Goal: Transaction & Acquisition: Download file/media

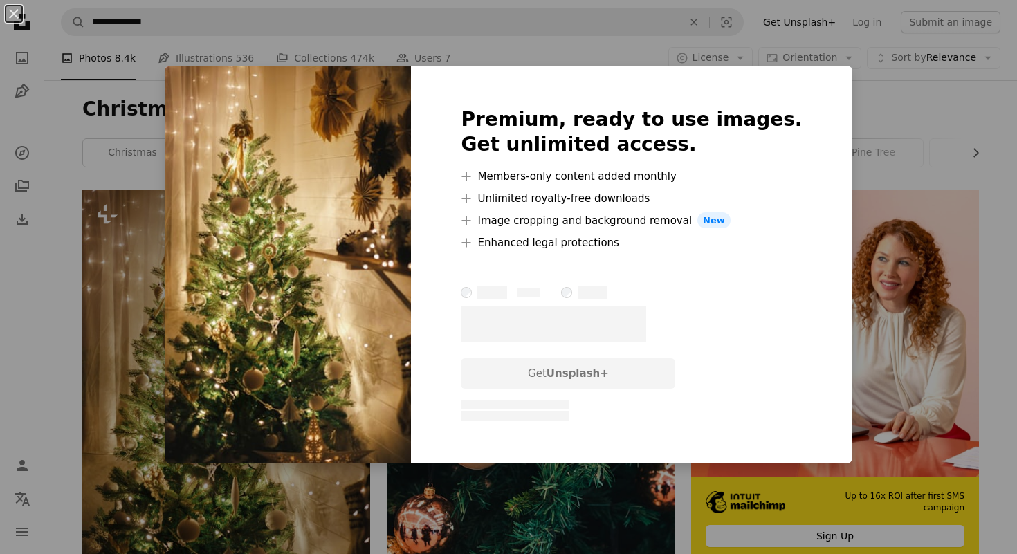
scroll to position [120, 0]
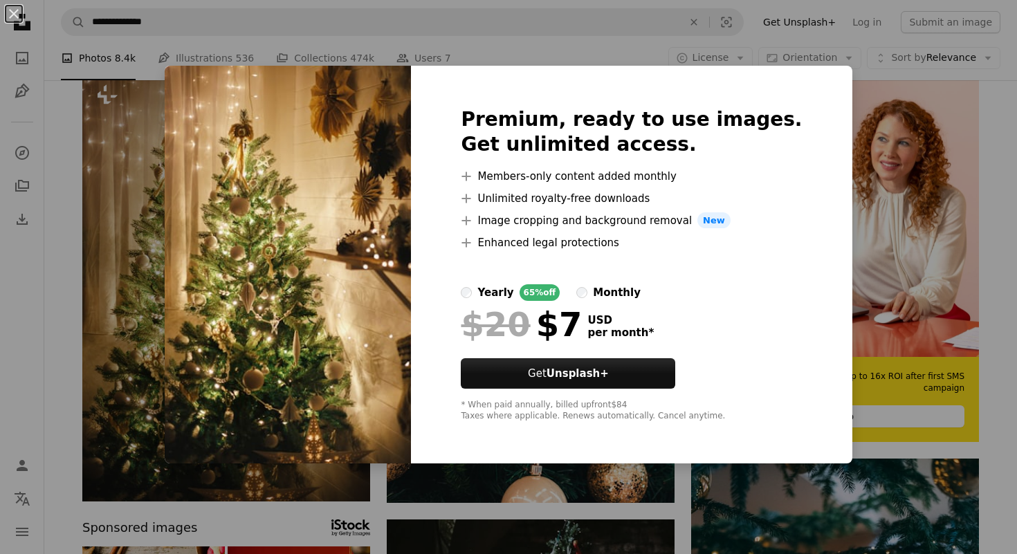
click at [966, 84] on div "An X shape Premium, ready to use images. Get unlimited access. A plus sign Memb…" at bounding box center [508, 277] width 1017 height 554
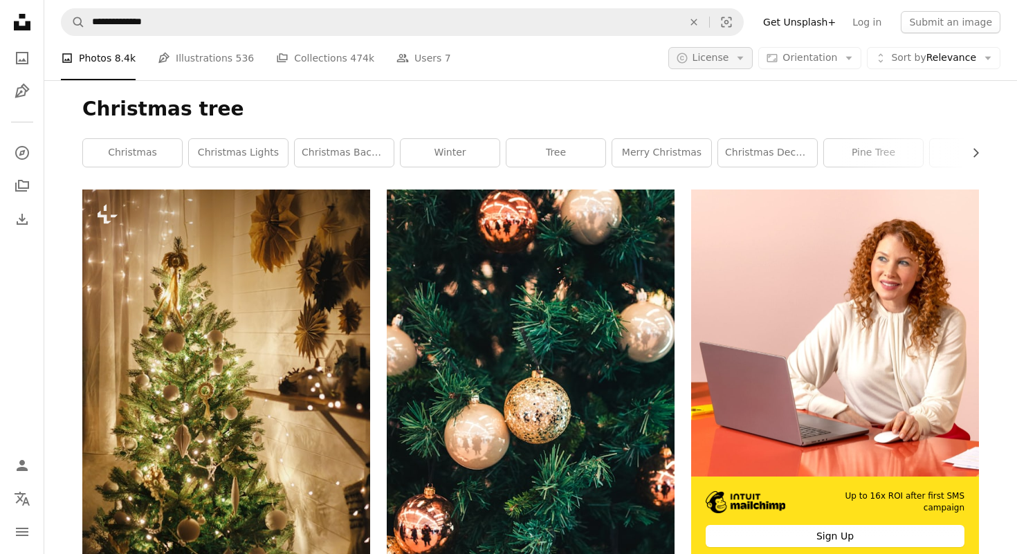
click at [739, 57] on button "A copyright icon © License Arrow down" at bounding box center [710, 58] width 85 height 22
click at [716, 163] on span "Free" at bounding box center [747, 169] width 84 height 14
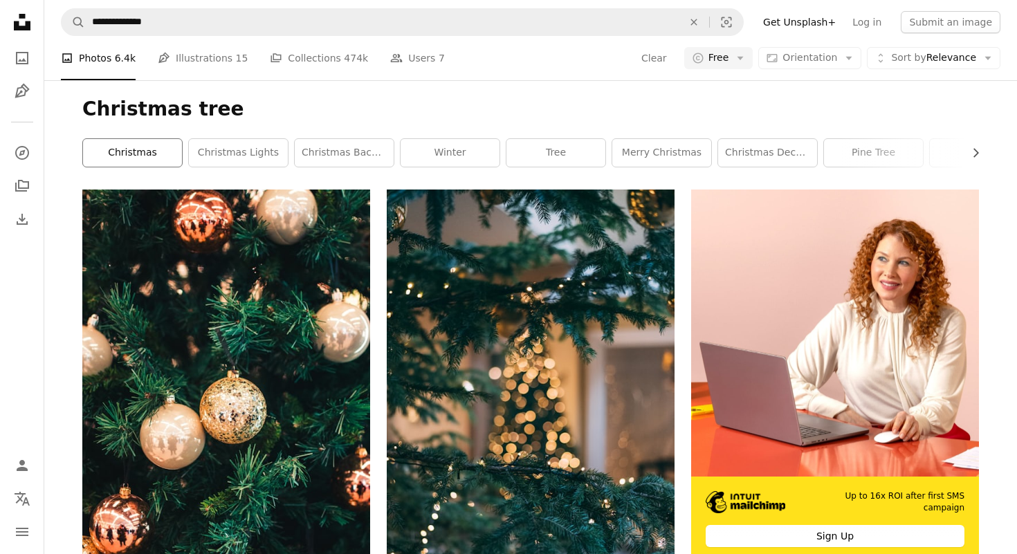
click at [140, 151] on link "christmas" at bounding box center [132, 153] width 99 height 28
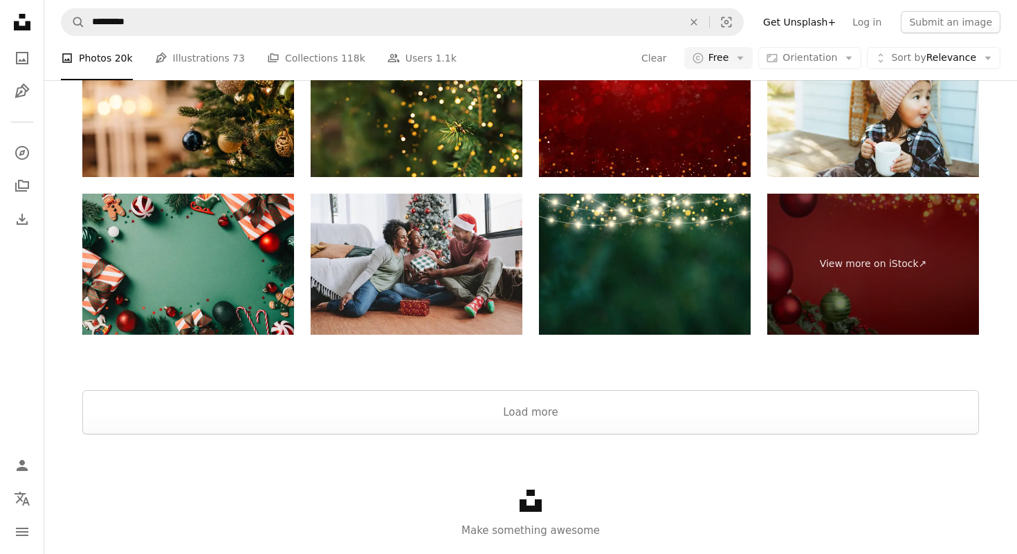
scroll to position [2482, 0]
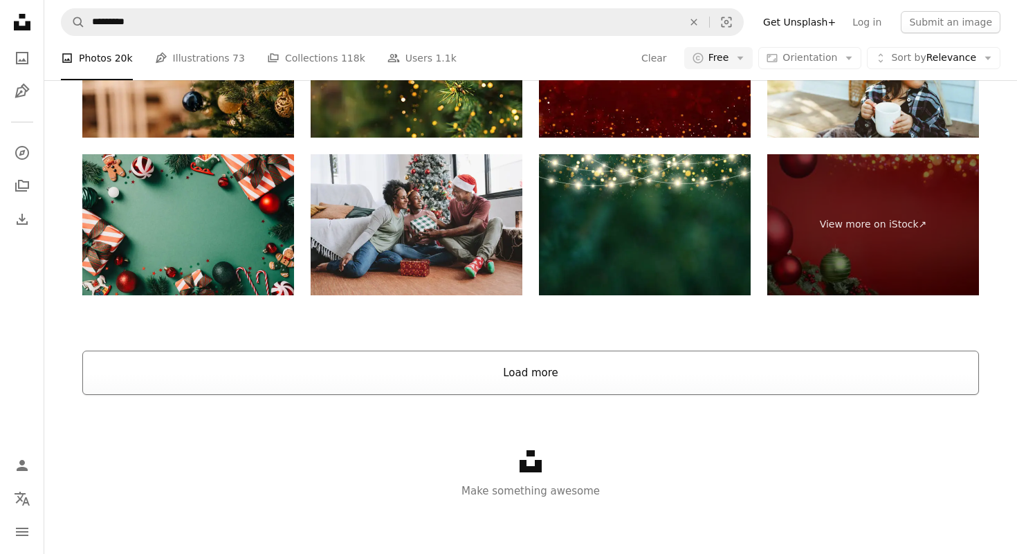
click at [541, 370] on button "Load more" at bounding box center [530, 373] width 897 height 44
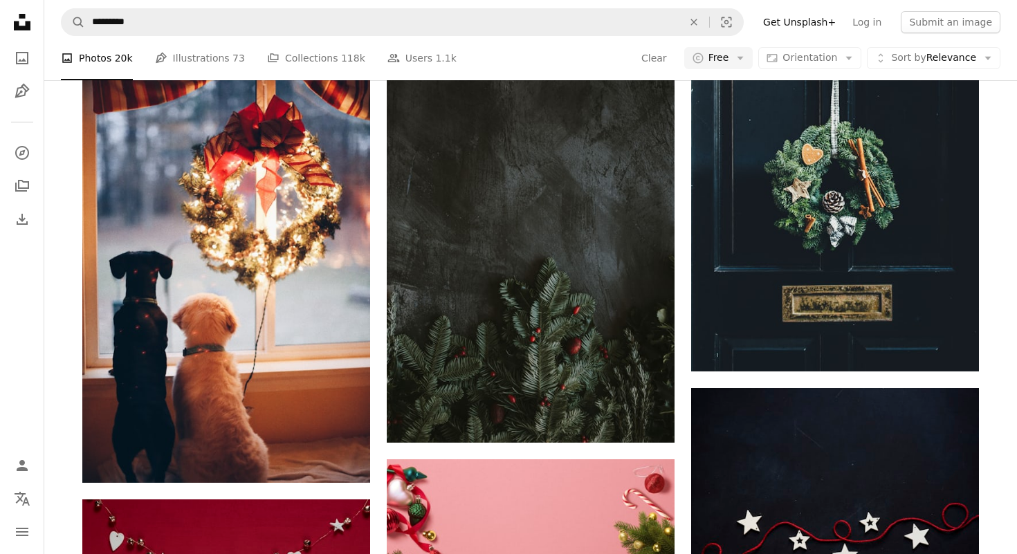
scroll to position [3607, 0]
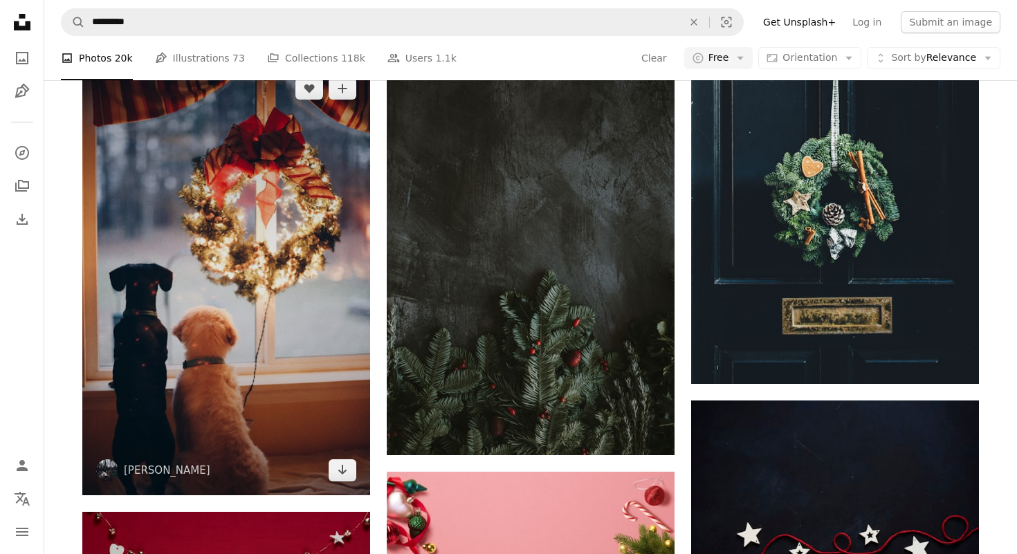
click at [261, 333] on img at bounding box center [226, 280] width 288 height 432
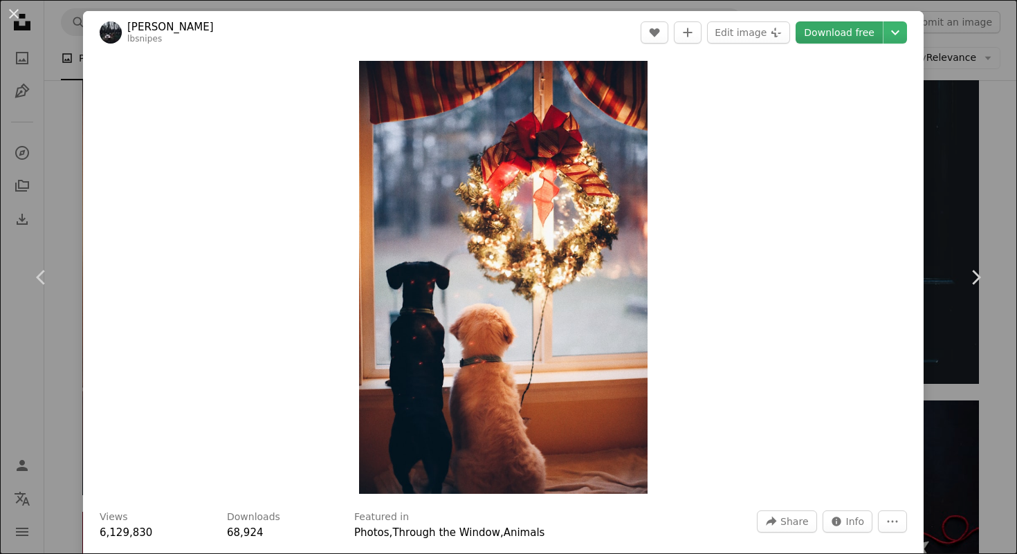
click at [867, 31] on link "Download free" at bounding box center [839, 32] width 87 height 22
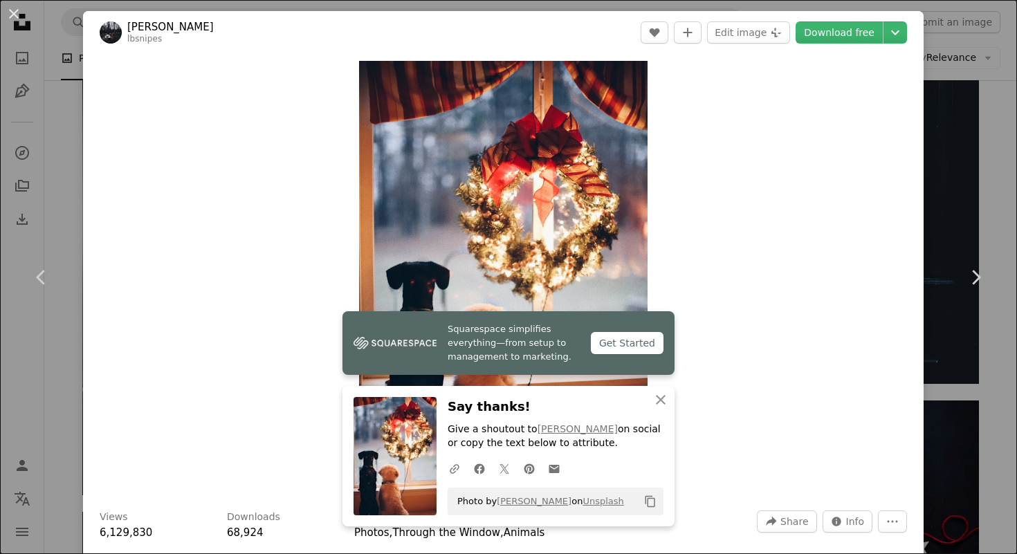
click at [996, 86] on div "An X shape Chevron left Chevron right [PERSON_NAME] lbsnipes A heart A plus sig…" at bounding box center [508, 277] width 1017 height 554
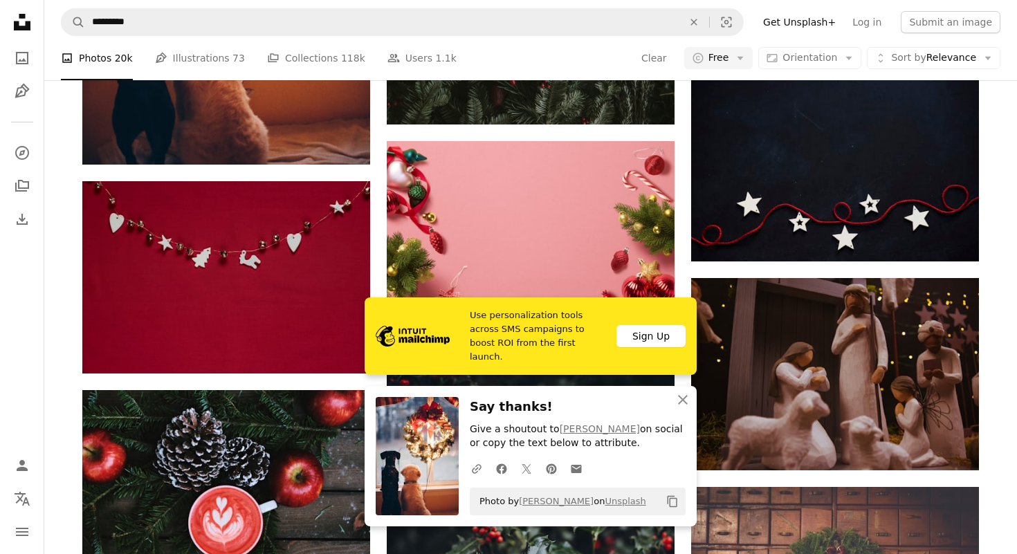
scroll to position [3939, 0]
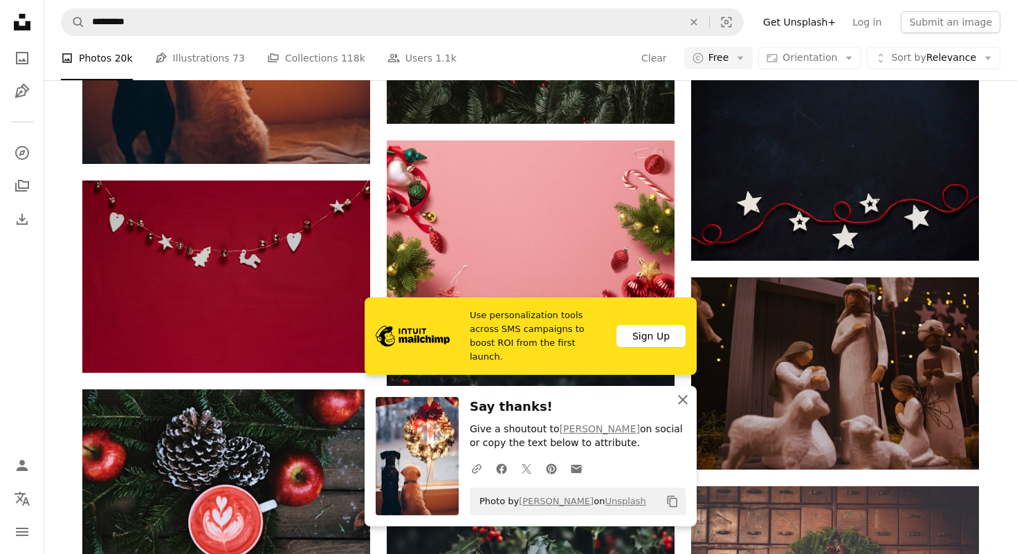
click at [686, 398] on icon "An X shape" at bounding box center [682, 400] width 17 height 17
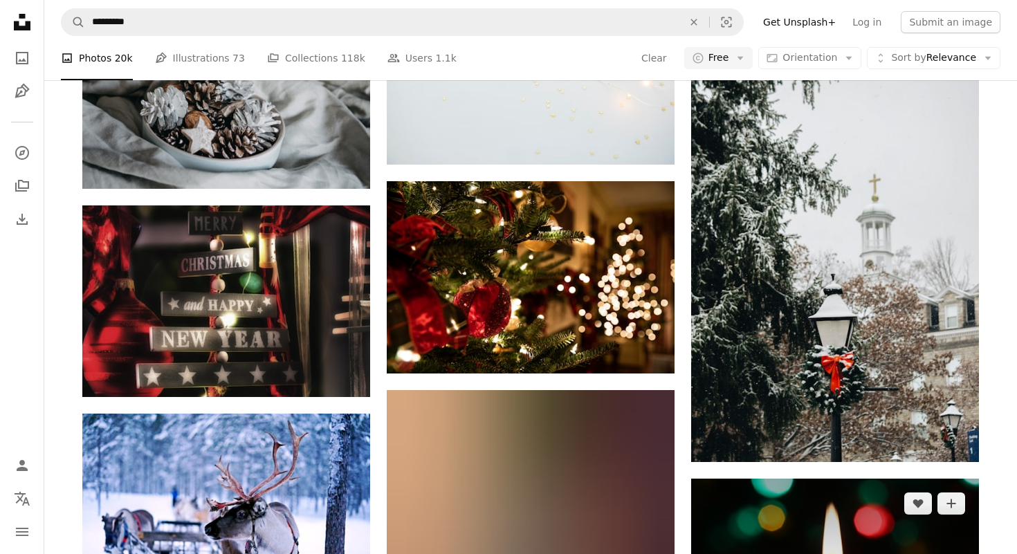
scroll to position [6428, 0]
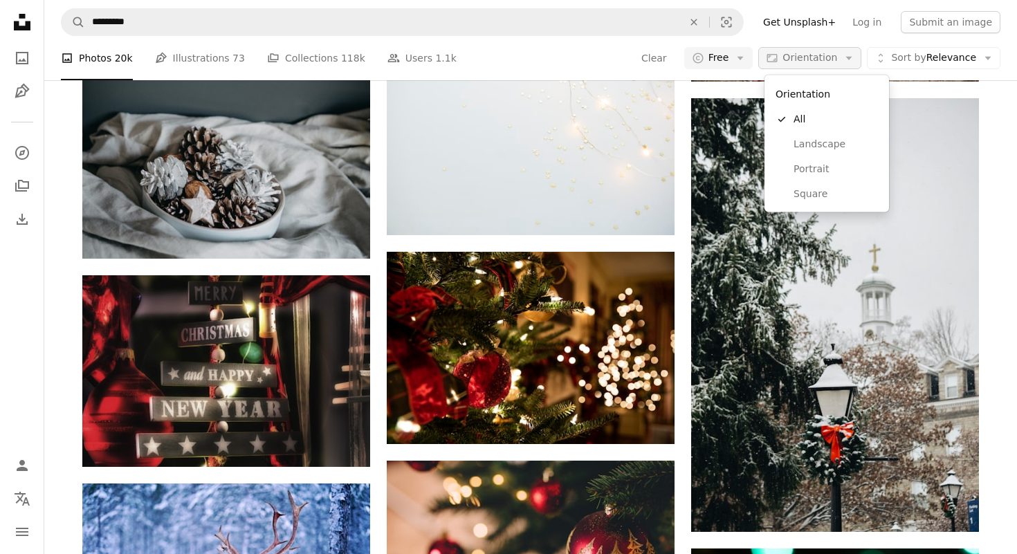
click at [855, 53] on icon "Arrow down" at bounding box center [849, 58] width 12 height 12
click at [814, 163] on span "Portrait" at bounding box center [835, 169] width 84 height 14
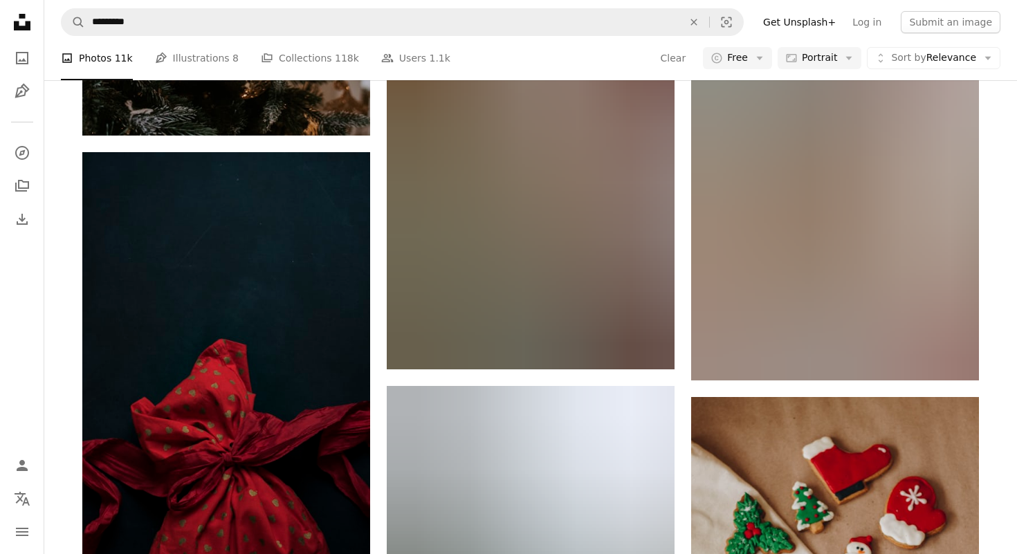
scroll to position [13634, 0]
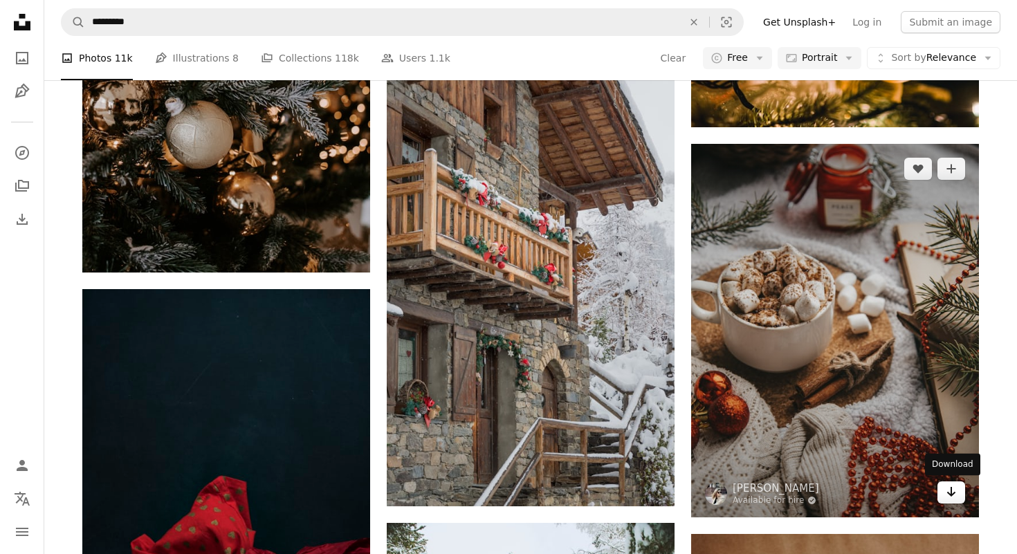
click at [955, 497] on icon "Arrow pointing down" at bounding box center [951, 492] width 11 height 17
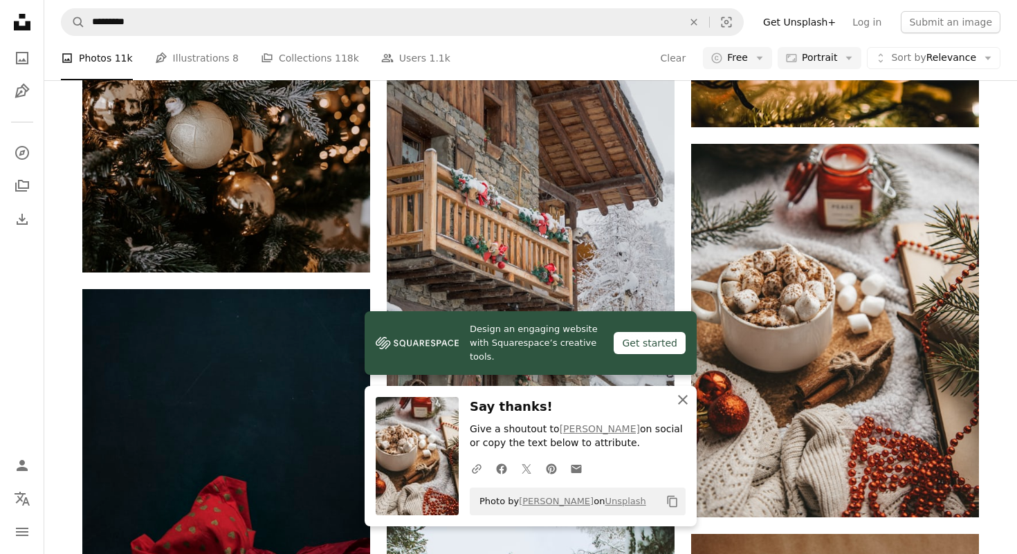
click at [685, 400] on icon "An X shape" at bounding box center [682, 400] width 17 height 17
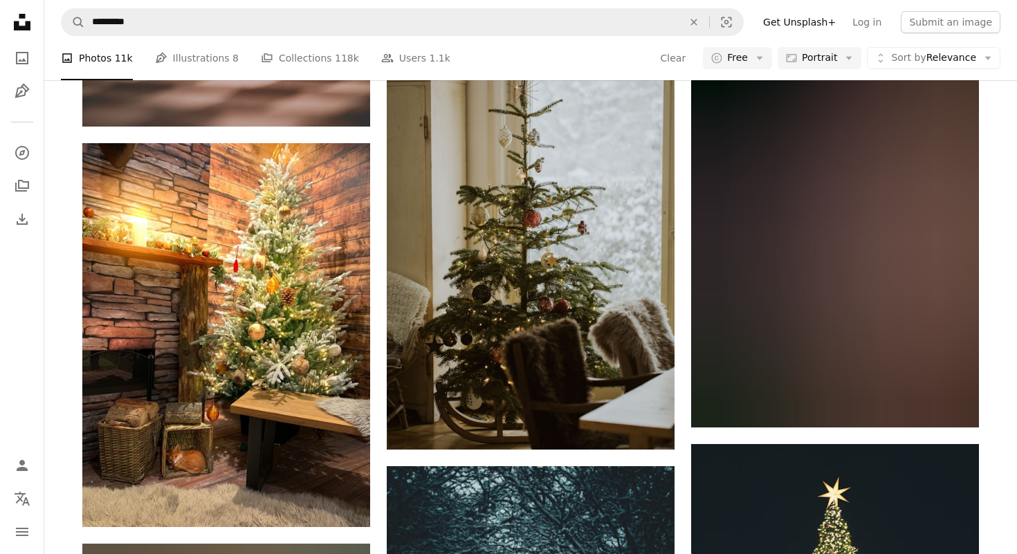
scroll to position [29895, 0]
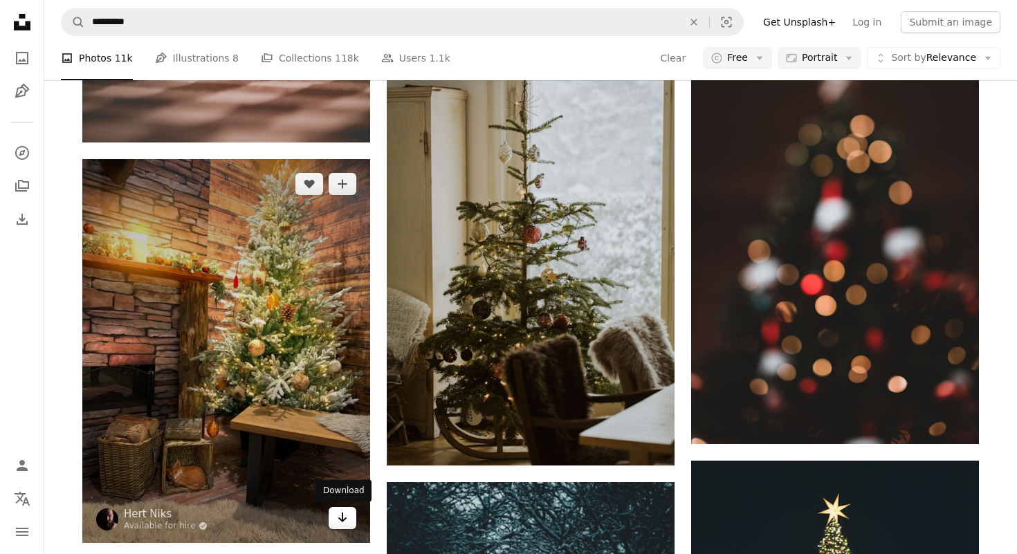
click at [340, 516] on icon "Arrow pointing down" at bounding box center [342, 517] width 11 height 17
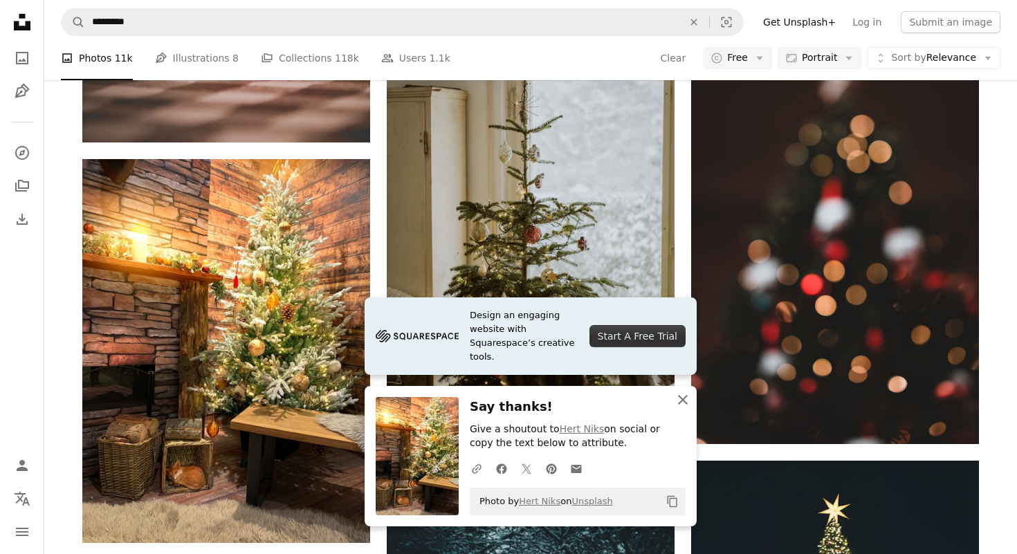
click at [681, 403] on icon "An X shape" at bounding box center [682, 400] width 17 height 17
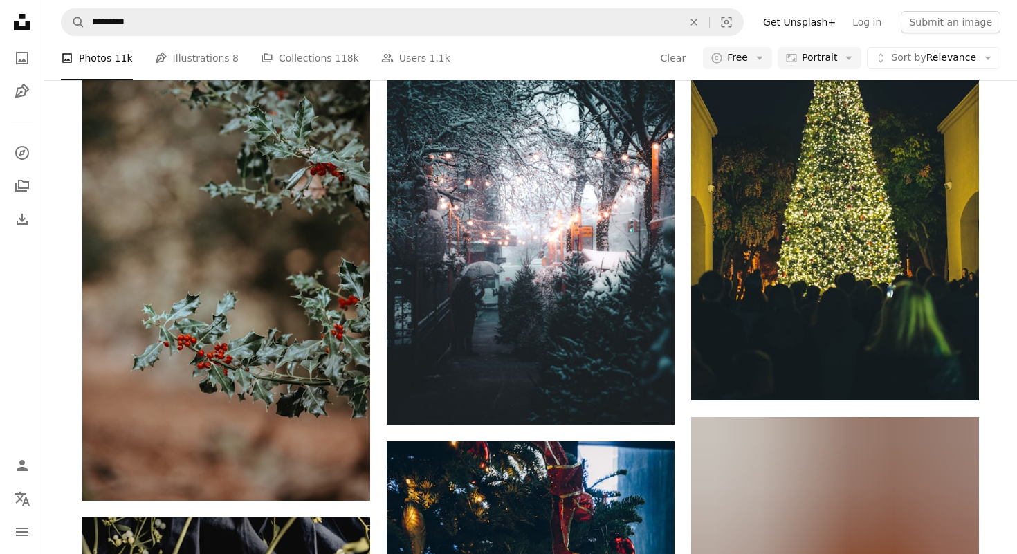
scroll to position [30400, 0]
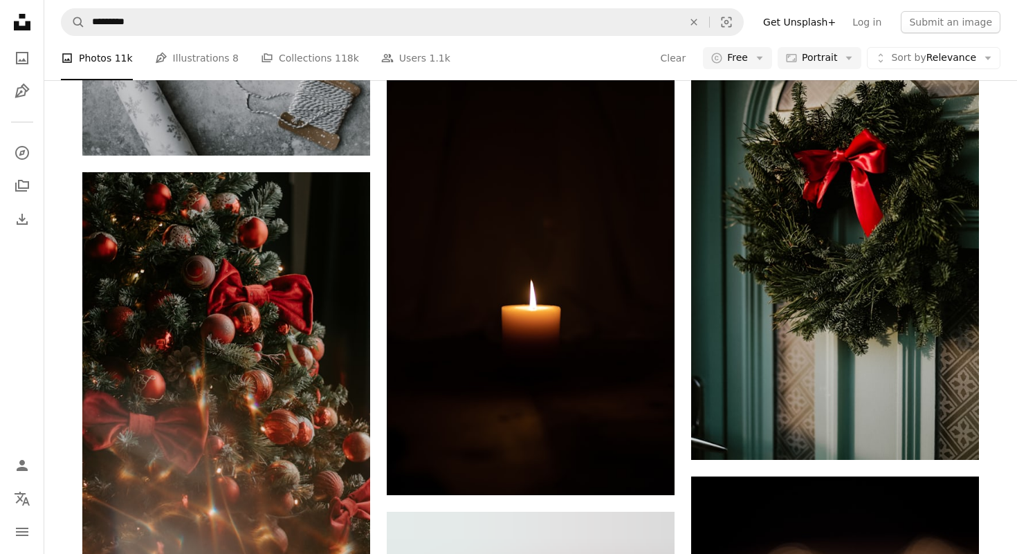
scroll to position [31596, 0]
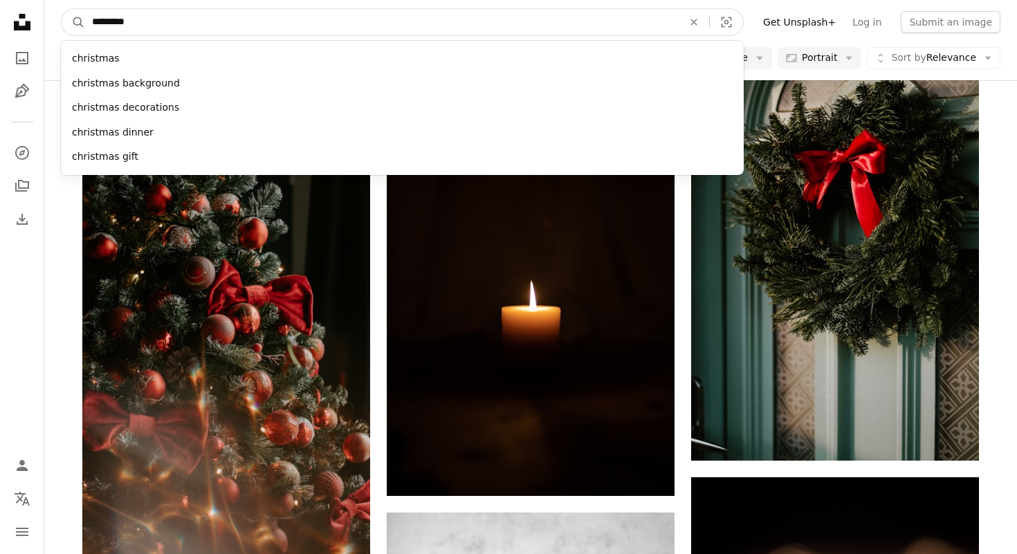
drag, startPoint x: 195, startPoint y: 25, endPoint x: 84, endPoint y: 22, distance: 110.7
click at [85, 22] on input "*********" at bounding box center [382, 22] width 594 height 26
type input "******"
click button "A magnifying glass" at bounding box center [74, 22] width 24 height 26
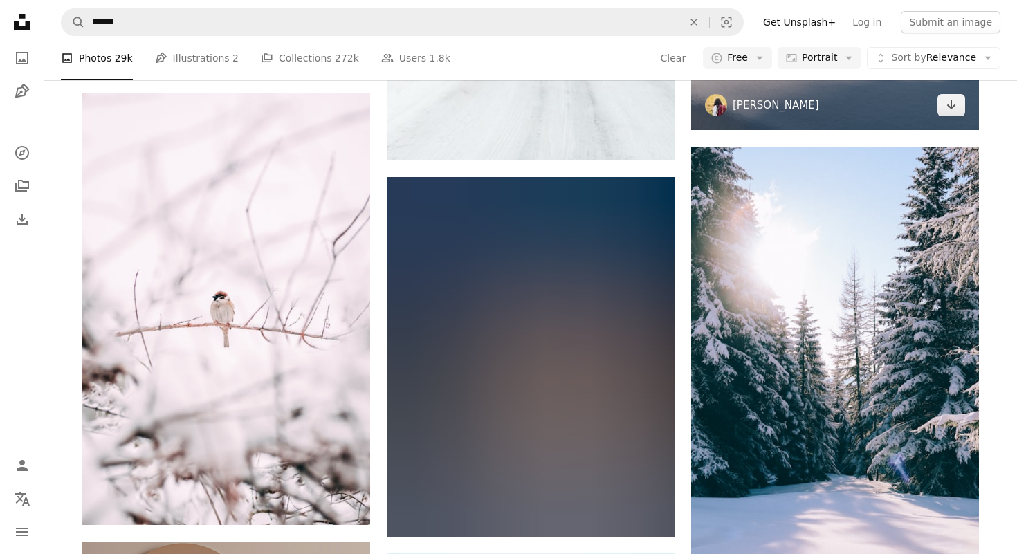
scroll to position [3040, 0]
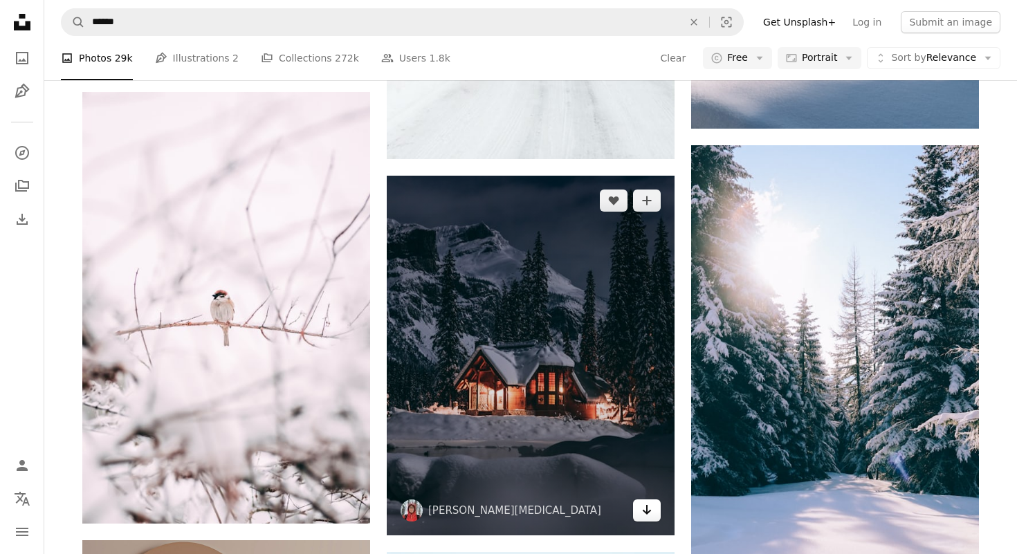
click at [650, 511] on icon "Download" at bounding box center [647, 510] width 9 height 10
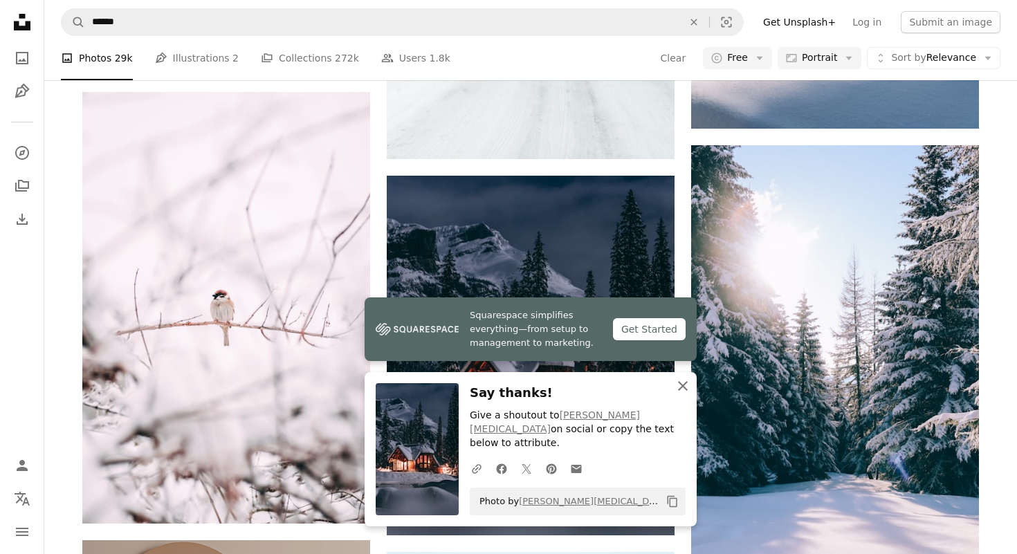
click at [682, 394] on icon "An X shape" at bounding box center [682, 386] width 17 height 17
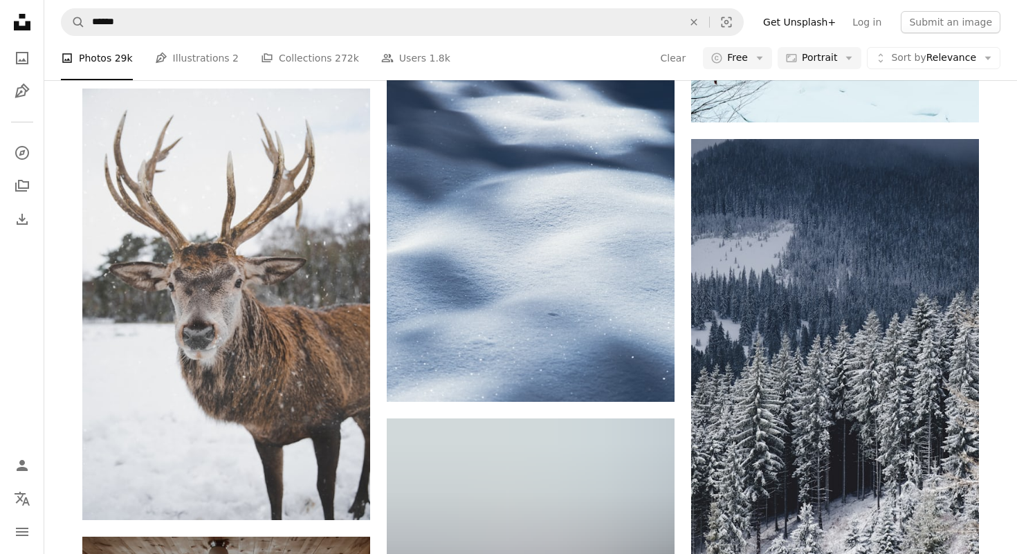
scroll to position [6092, 0]
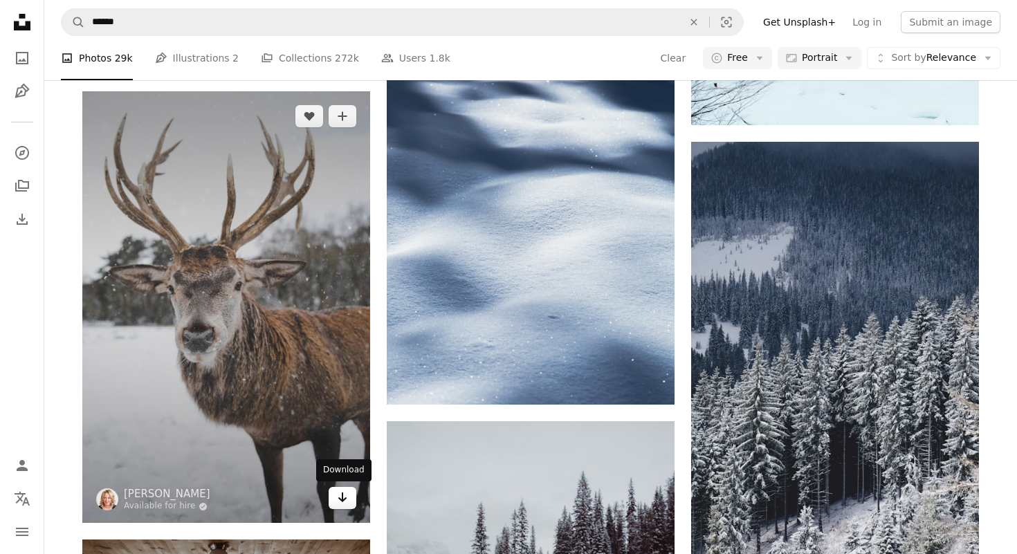
click at [340, 504] on icon "Arrow pointing down" at bounding box center [342, 497] width 11 height 17
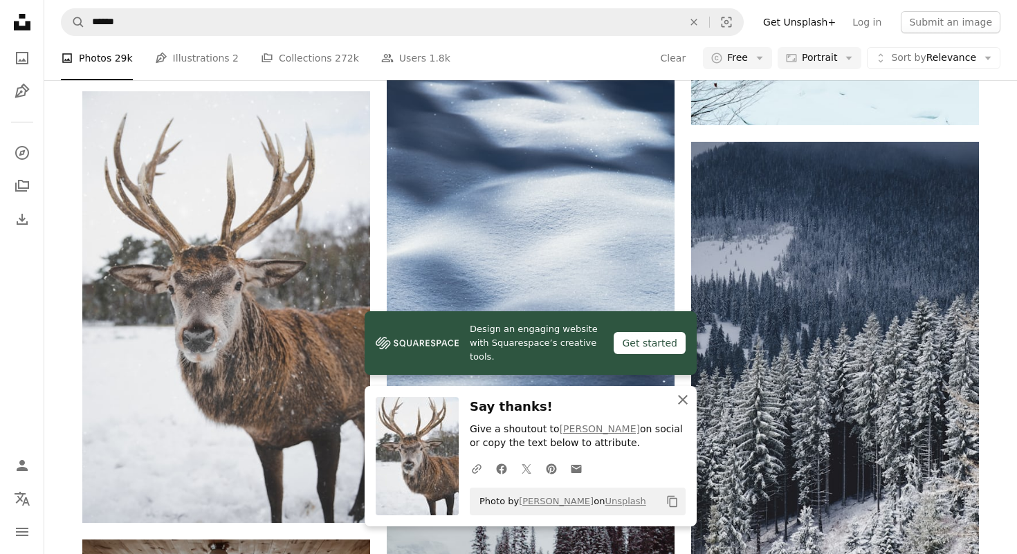
click at [686, 398] on icon "An X shape" at bounding box center [682, 400] width 17 height 17
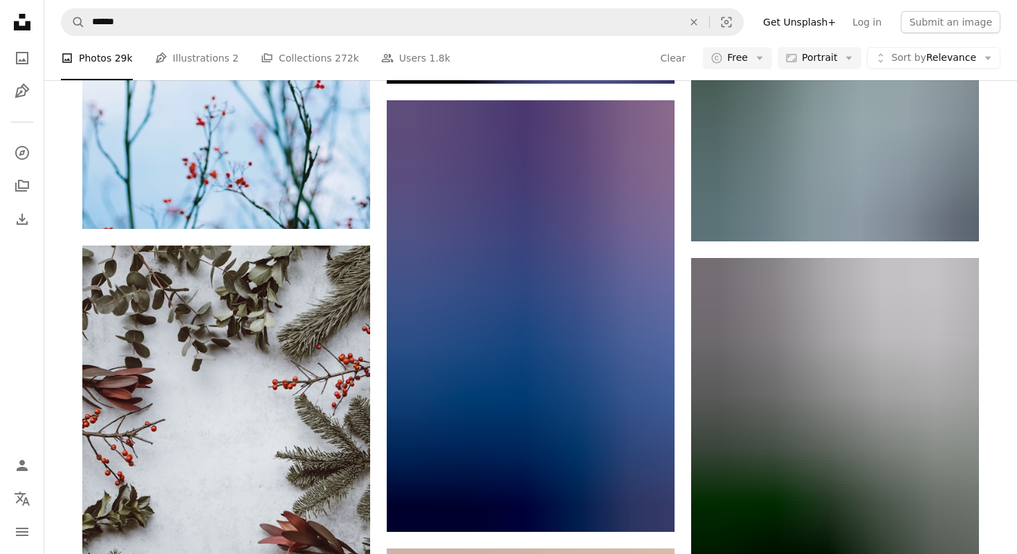
scroll to position [7309, 0]
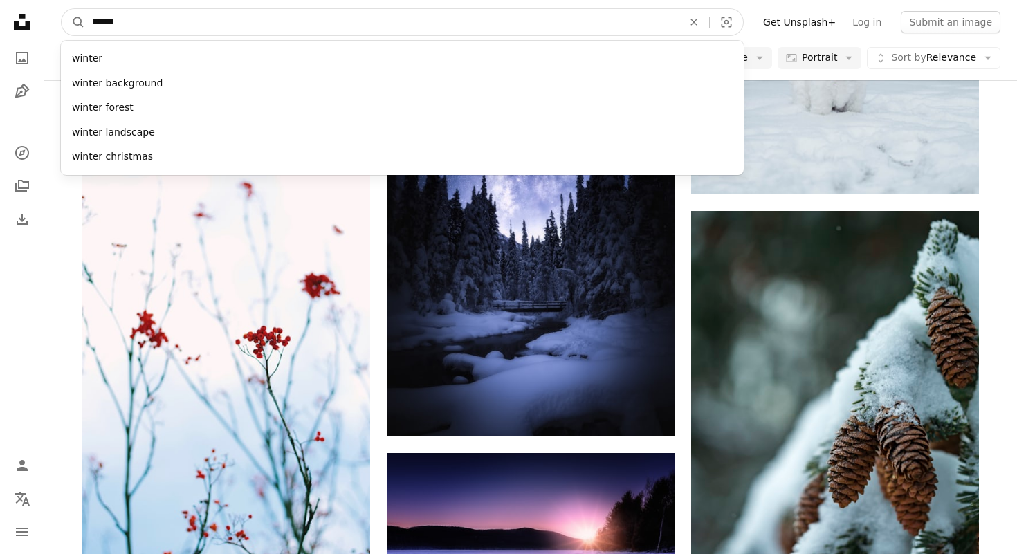
drag, startPoint x: 134, startPoint y: 23, endPoint x: 61, endPoint y: 23, distance: 72.6
click at [61, 23] on form "A magnifying glass ****** winter winter background winter forest winter landsca…" at bounding box center [402, 22] width 683 height 28
type input "*****"
click button "A magnifying glass" at bounding box center [74, 22] width 24 height 26
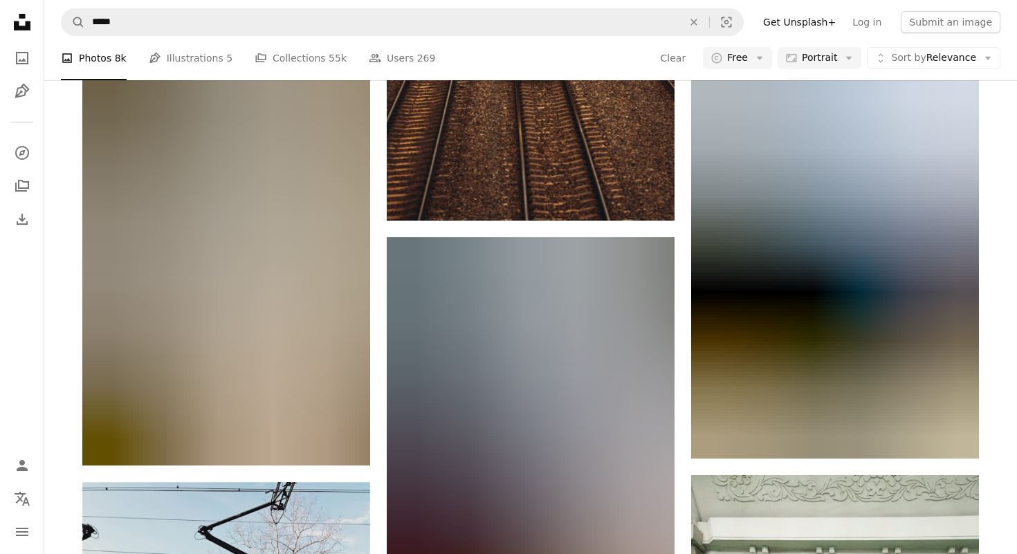
scroll to position [9415, 0]
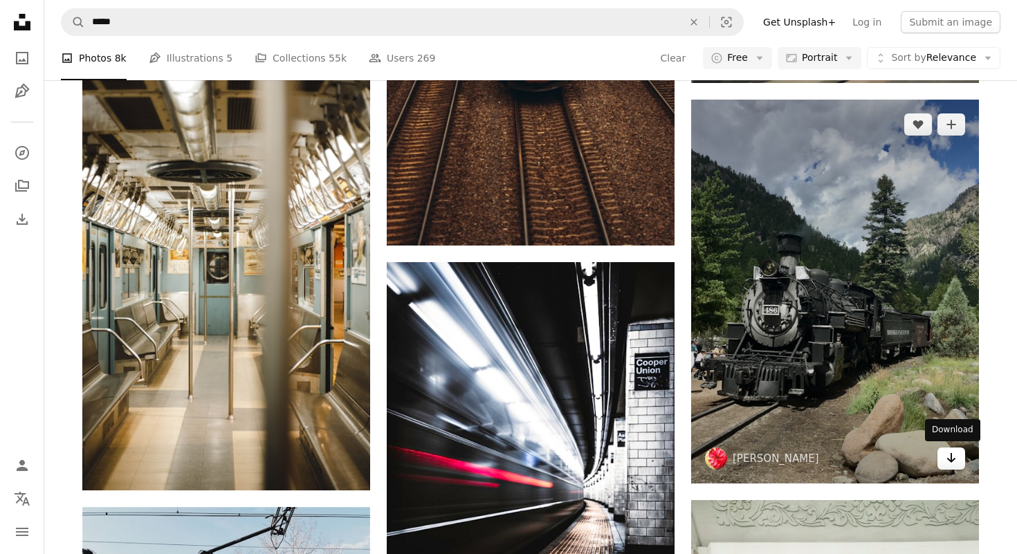
click at [951, 465] on icon "Arrow pointing down" at bounding box center [951, 458] width 11 height 17
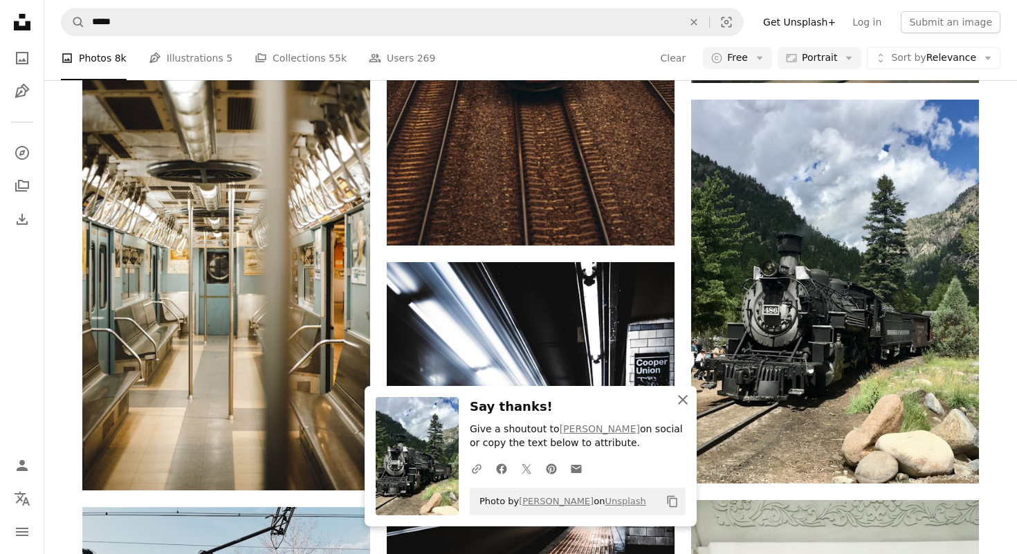
click at [681, 396] on icon "An X shape" at bounding box center [682, 400] width 17 height 17
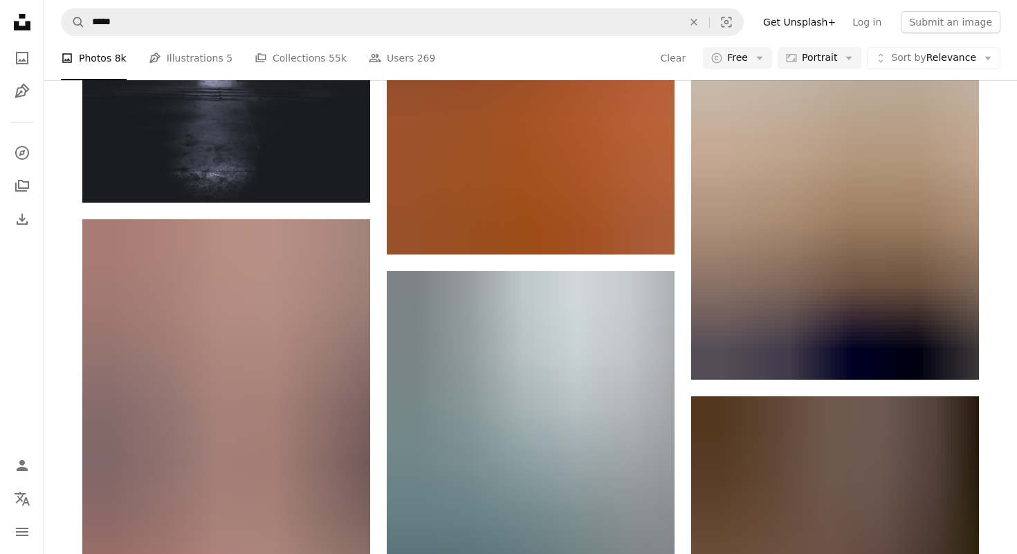
scroll to position [23034, 0]
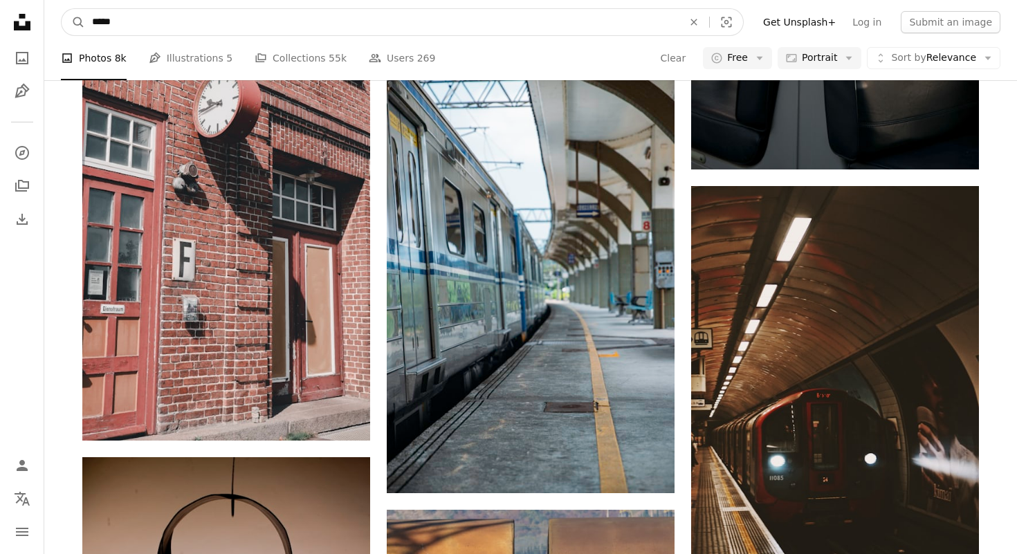
drag, startPoint x: 121, startPoint y: 22, endPoint x: 28, endPoint y: 13, distance: 93.1
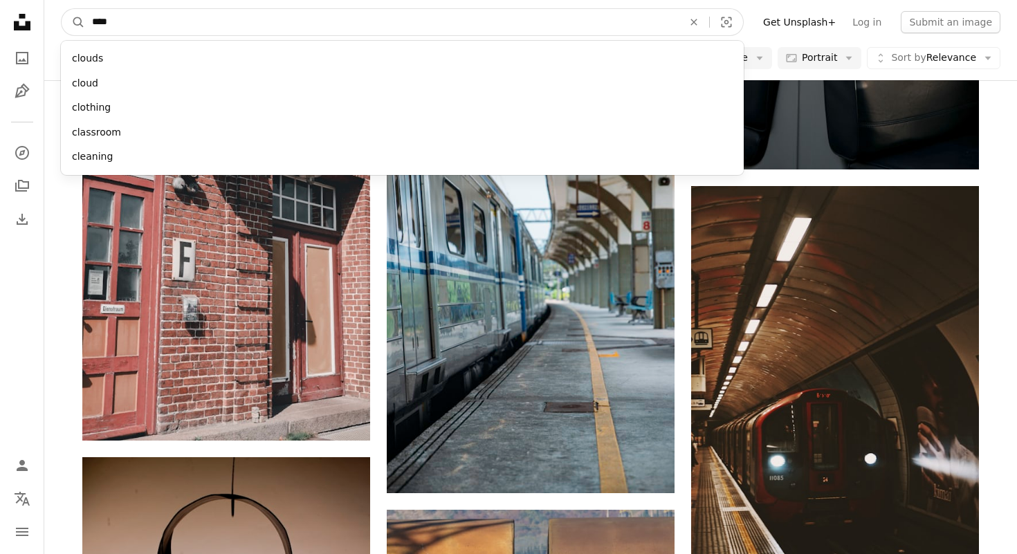
type input "*****"
click button "A magnifying glass" at bounding box center [74, 22] width 24 height 26
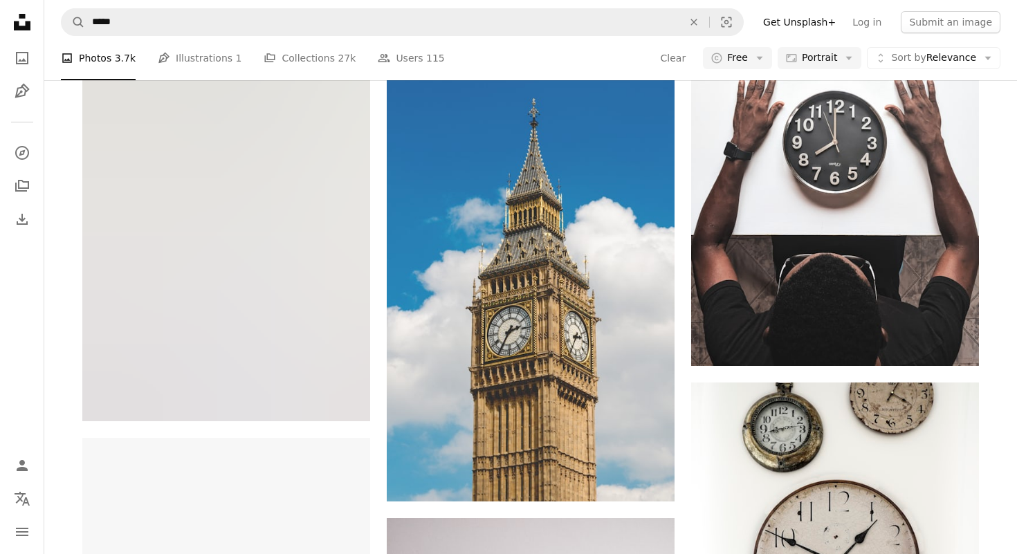
scroll to position [942, 0]
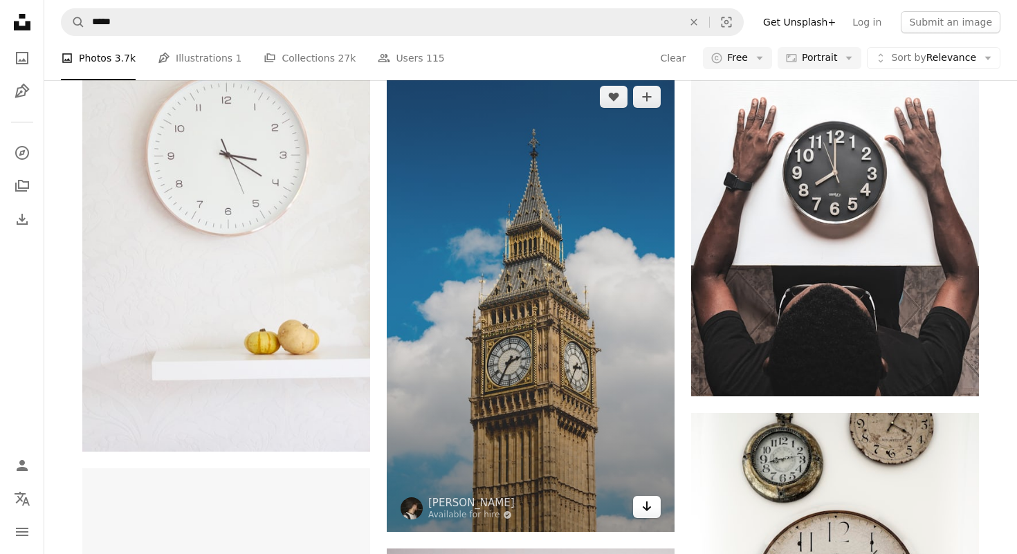
click at [652, 513] on link "Arrow pointing down" at bounding box center [647, 507] width 28 height 22
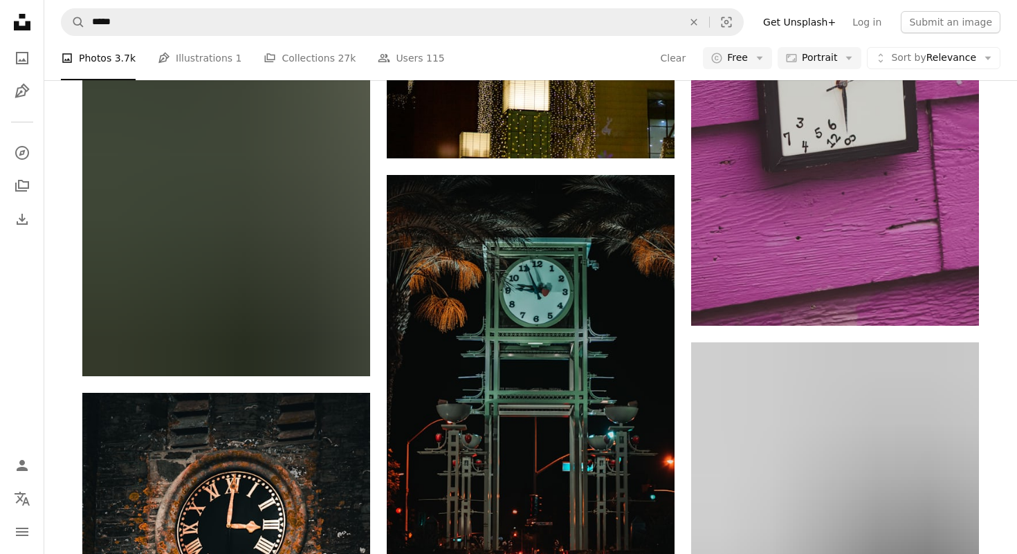
scroll to position [15773, 0]
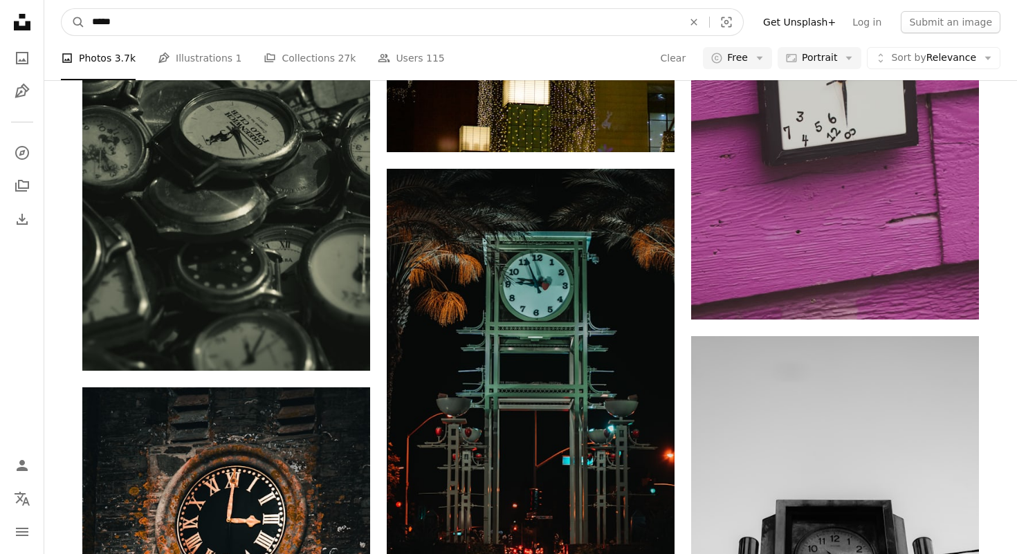
click at [181, 28] on input "*****" at bounding box center [382, 22] width 594 height 26
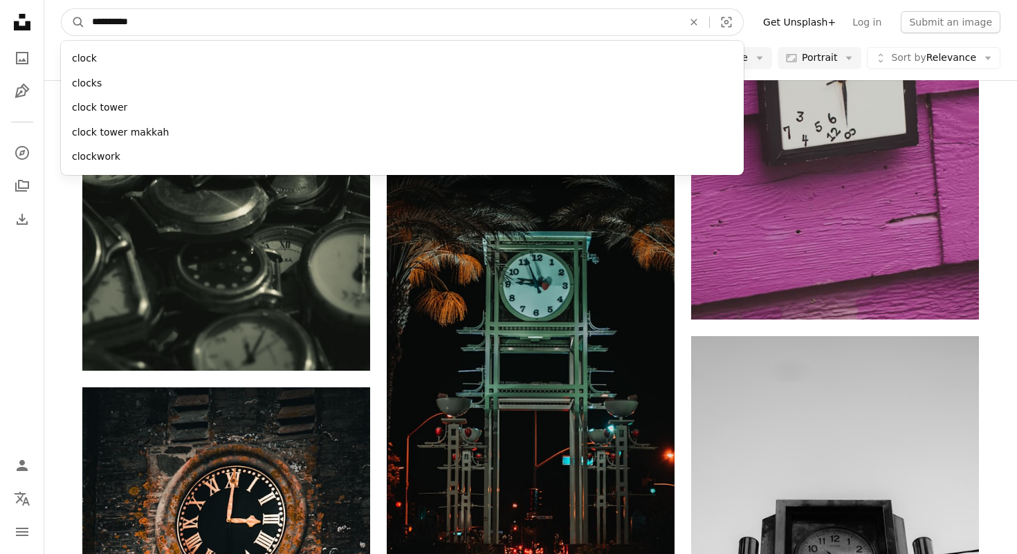
type input "**********"
click button "A magnifying glass" at bounding box center [74, 22] width 24 height 26
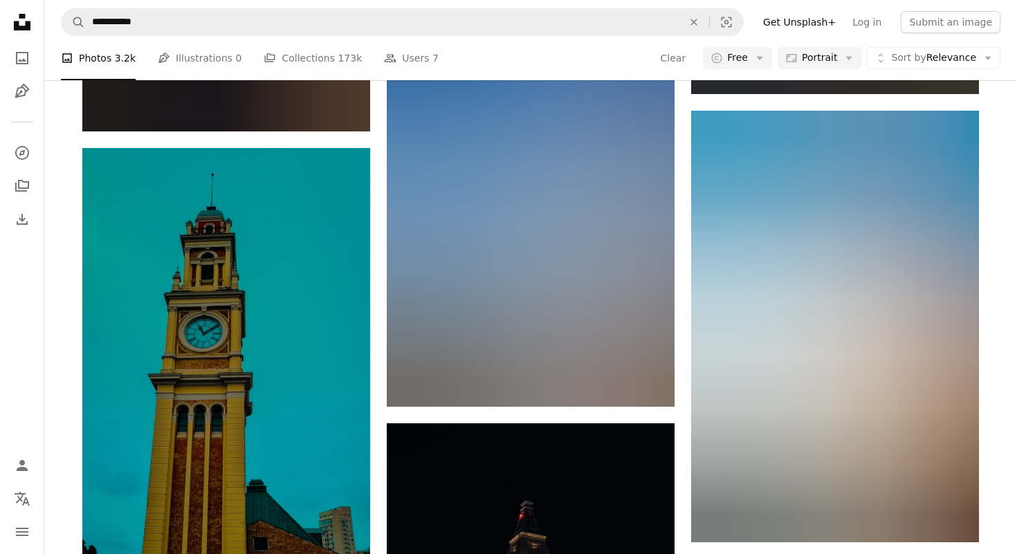
scroll to position [10622, 0]
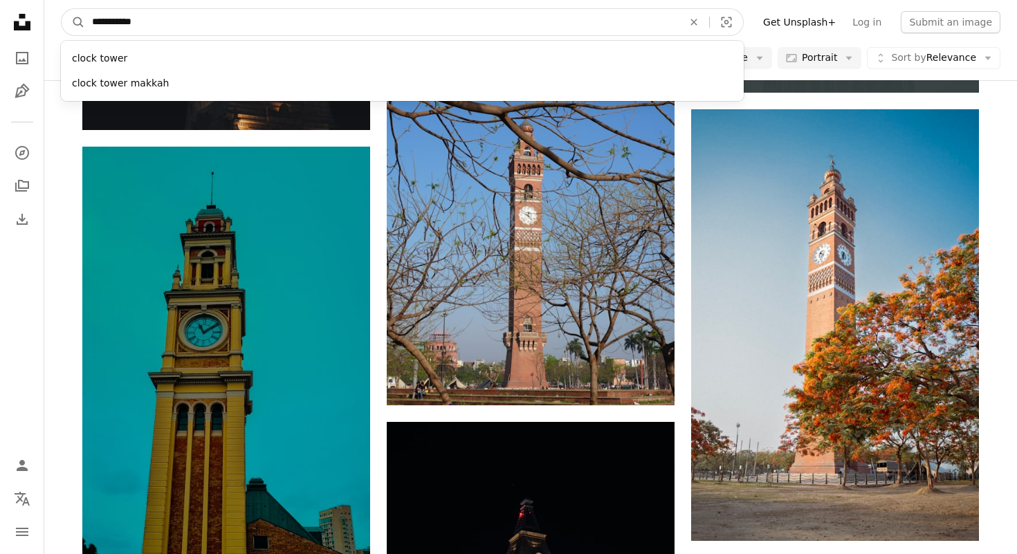
drag, startPoint x: 182, startPoint y: 22, endPoint x: 86, endPoint y: 21, distance: 96.2
click at [86, 21] on input "**********" at bounding box center [382, 22] width 594 height 26
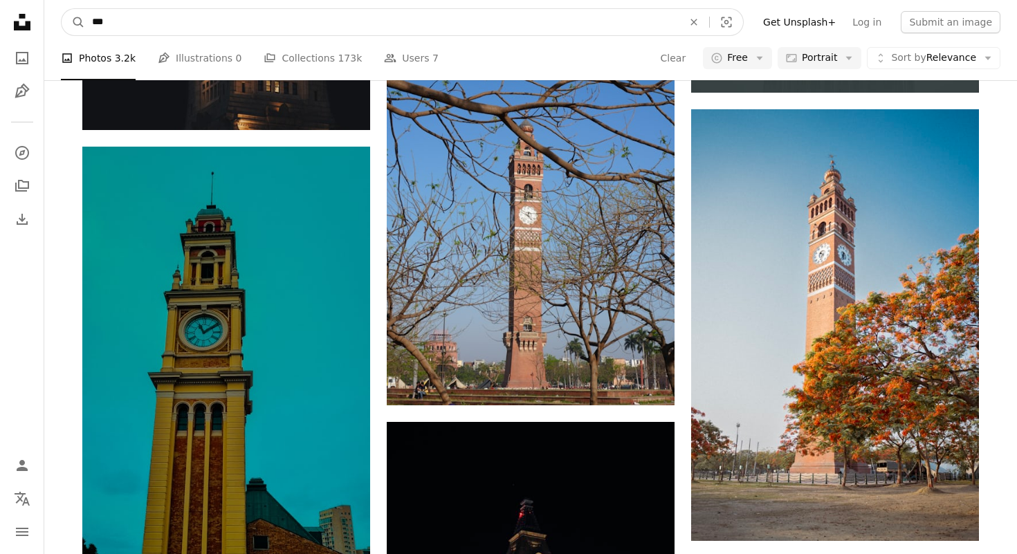
type input "****"
click button "A magnifying glass" at bounding box center [74, 22] width 24 height 26
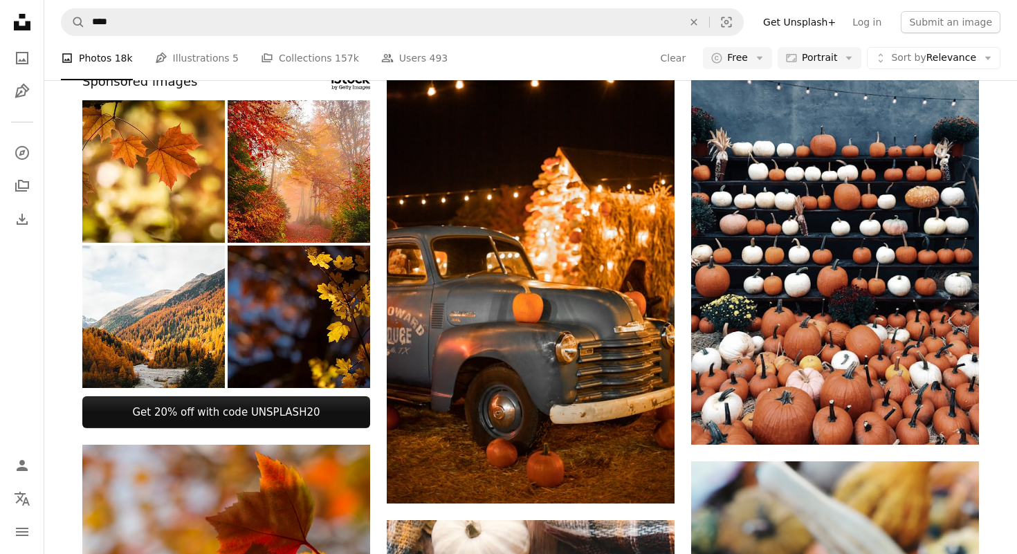
scroll to position [609, 0]
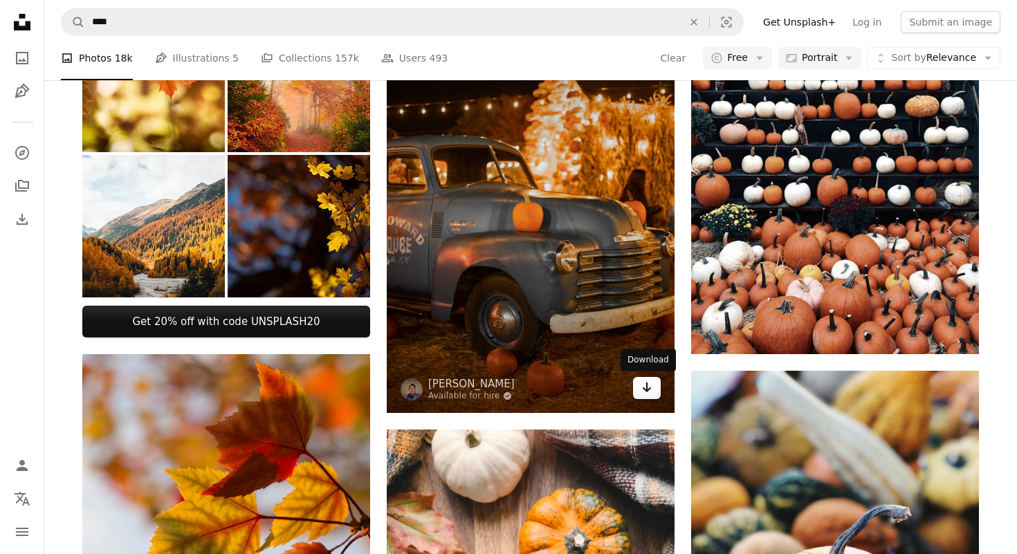
click at [648, 387] on icon "Arrow pointing down" at bounding box center [646, 387] width 11 height 17
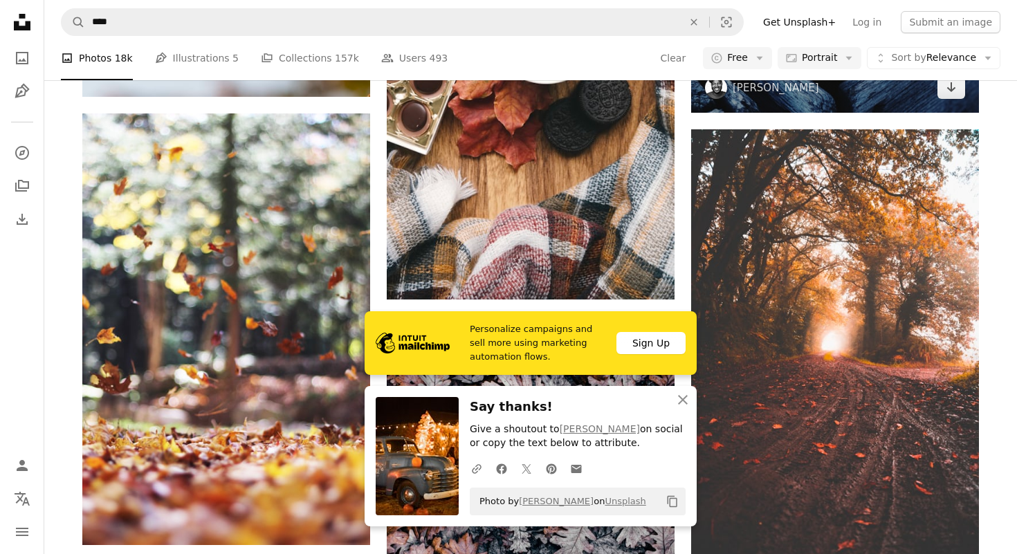
scroll to position [1342, 0]
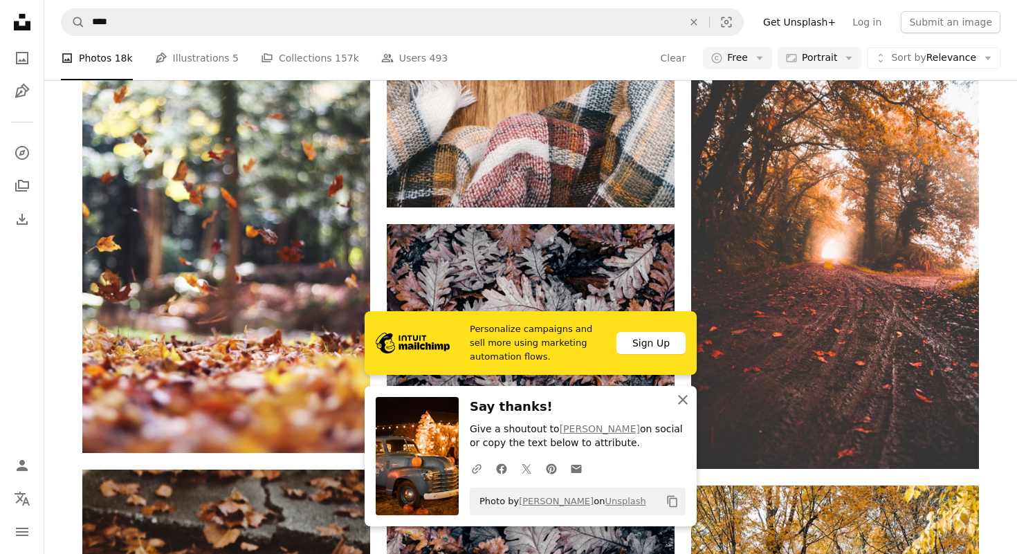
click at [682, 402] on icon "An X shape" at bounding box center [682, 400] width 17 height 17
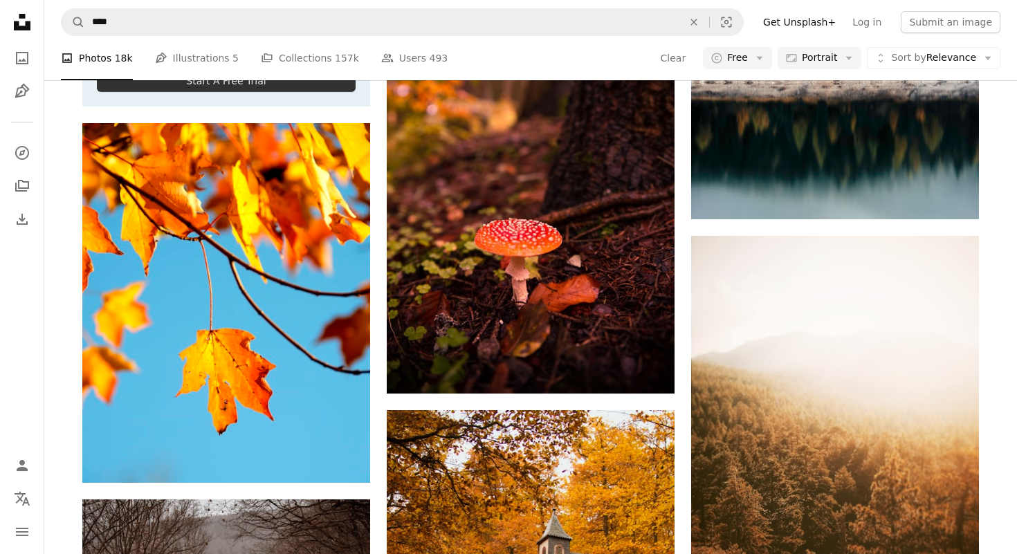
scroll to position [3787, 0]
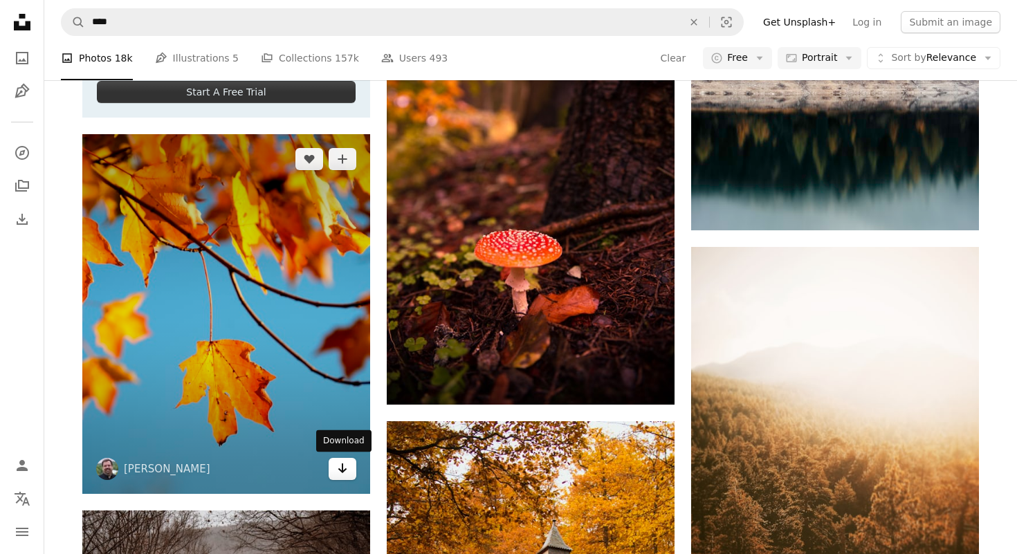
click at [351, 468] on link "Arrow pointing down" at bounding box center [343, 469] width 28 height 22
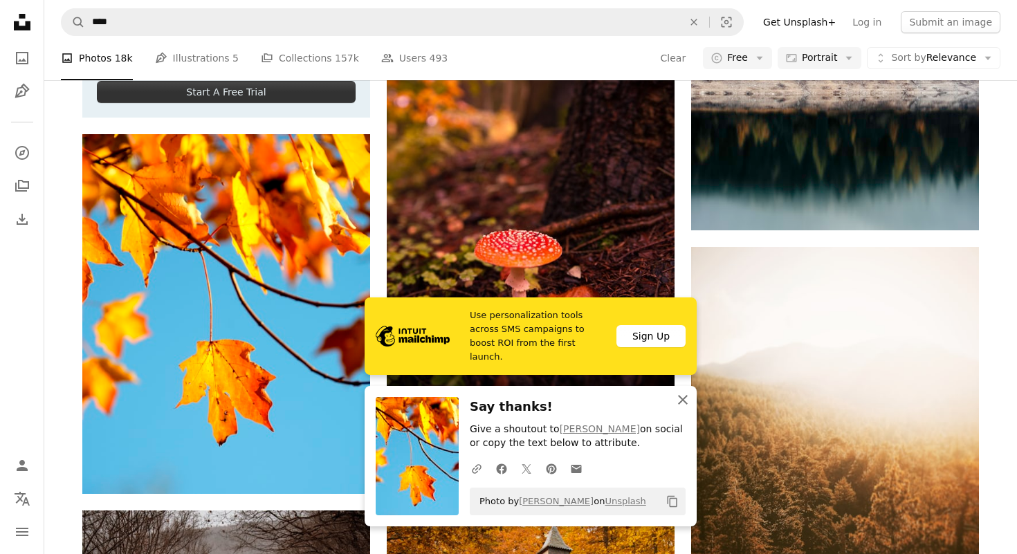
click at [681, 401] on icon "button" at bounding box center [683, 400] width 10 height 10
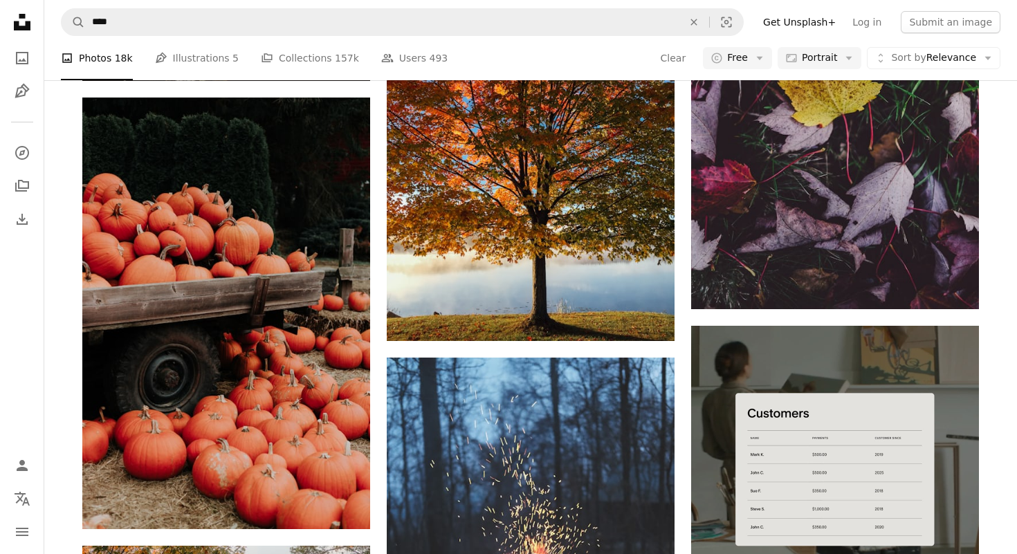
scroll to position [6324, 0]
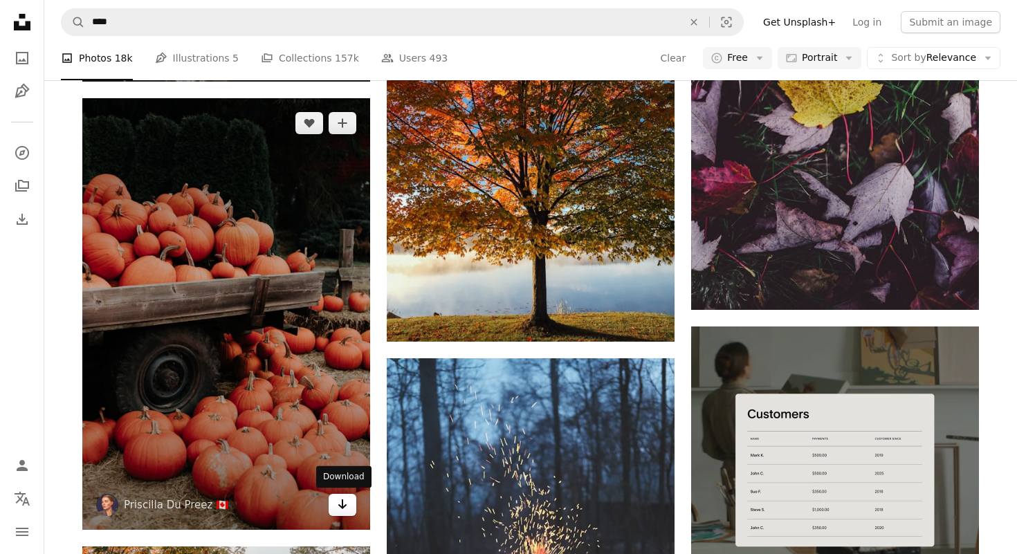
click at [345, 507] on icon "Arrow pointing down" at bounding box center [342, 504] width 11 height 17
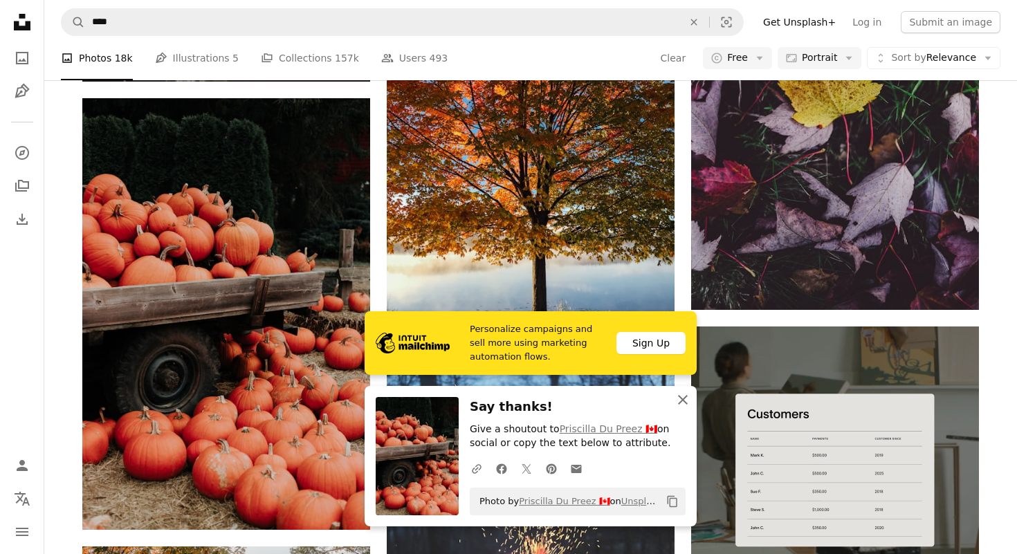
click at [679, 398] on icon "An X shape" at bounding box center [682, 400] width 17 height 17
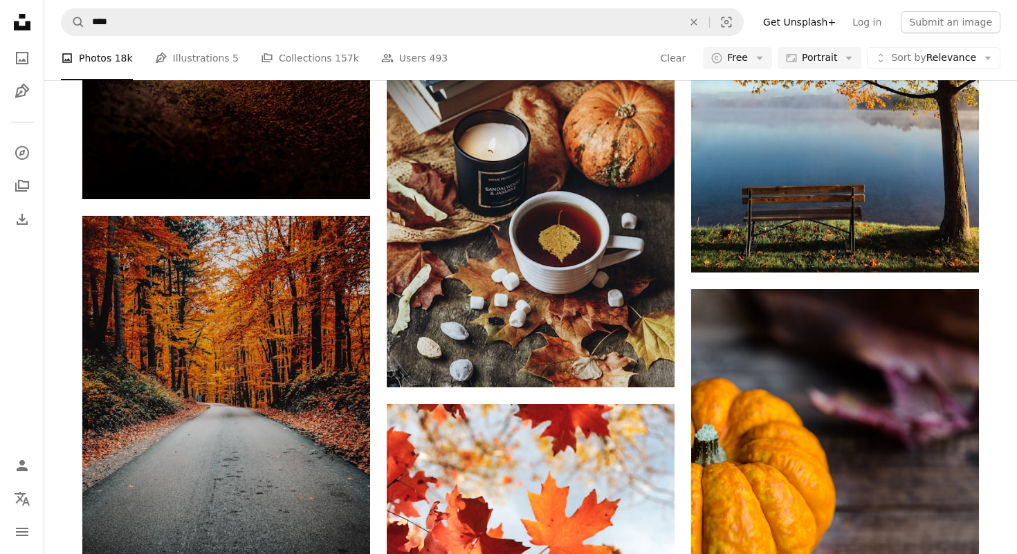
scroll to position [7553, 0]
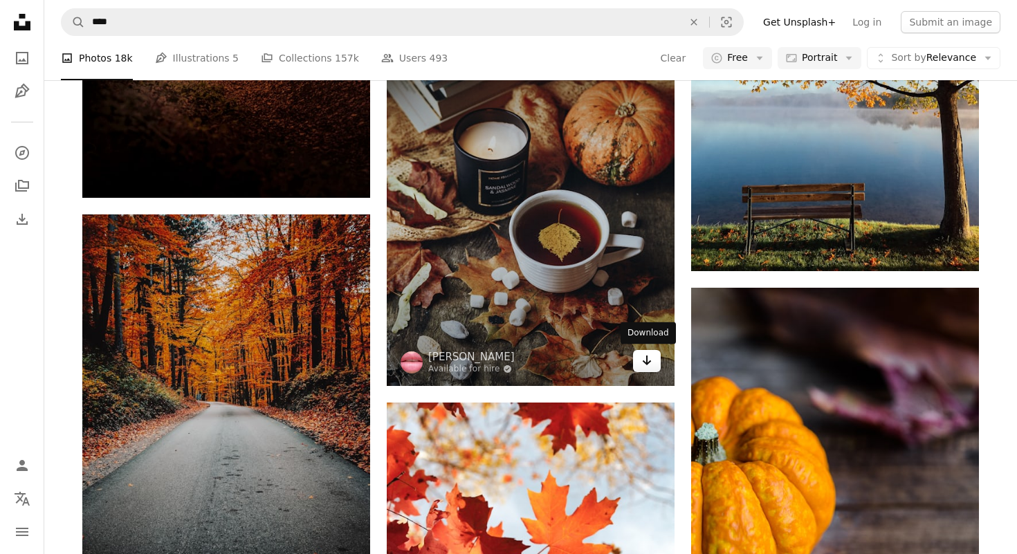
click at [654, 363] on link "Arrow pointing down" at bounding box center [647, 361] width 28 height 22
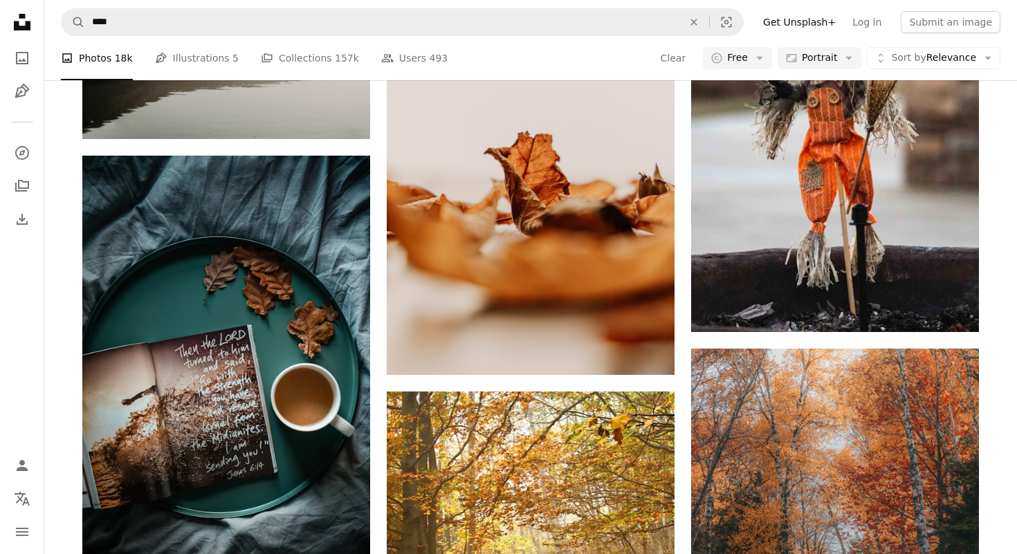
scroll to position [10826, 0]
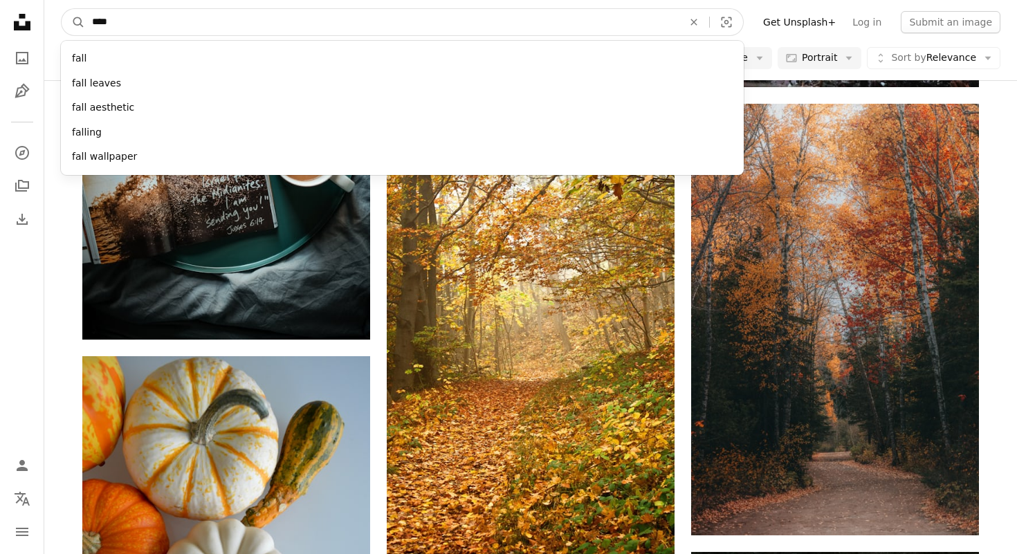
drag, startPoint x: 143, startPoint y: 20, endPoint x: 46, endPoint y: 18, distance: 96.2
click at [46, 20] on nav "A magnifying glass **** fall fall leaves fall aesthetic falling fall wallpaper …" at bounding box center [530, 22] width 973 height 44
type input "*******"
click button "A magnifying glass" at bounding box center [74, 22] width 24 height 26
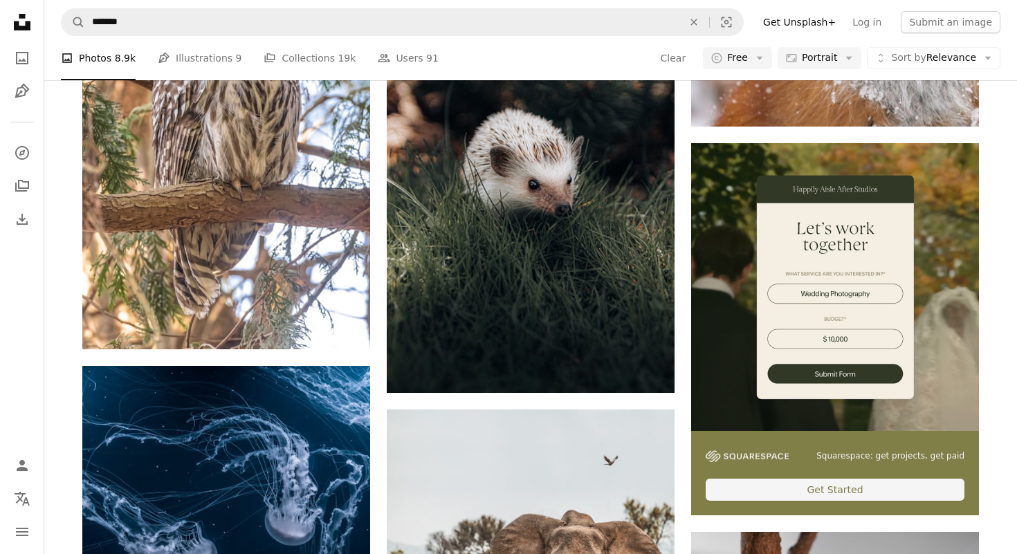
scroll to position [6745, 0]
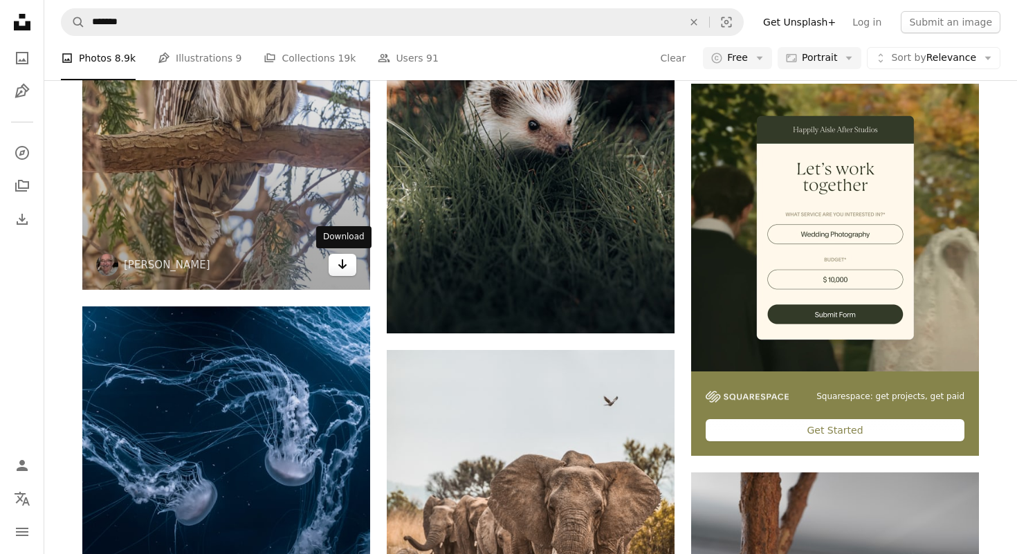
click at [342, 260] on icon "Download" at bounding box center [342, 264] width 9 height 10
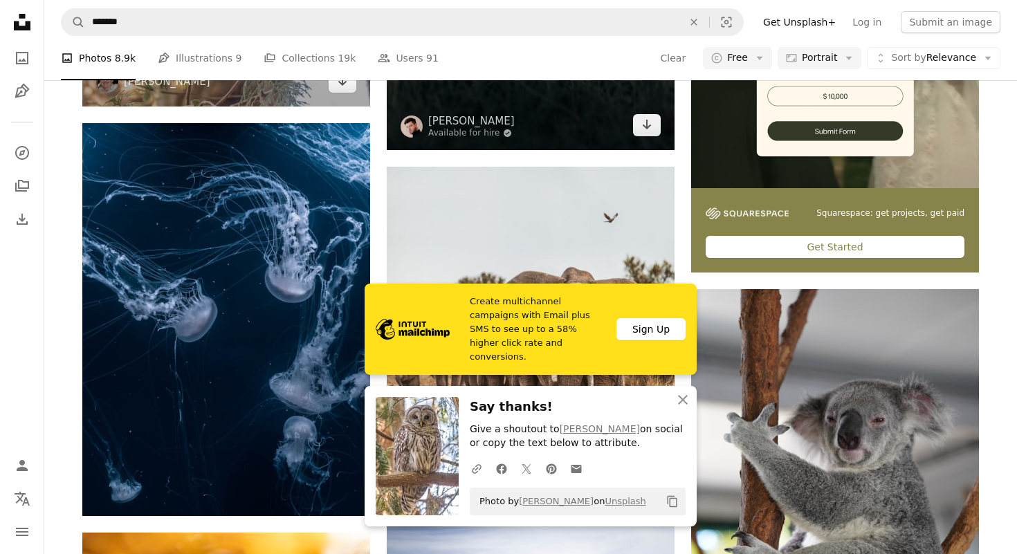
scroll to position [6938, 0]
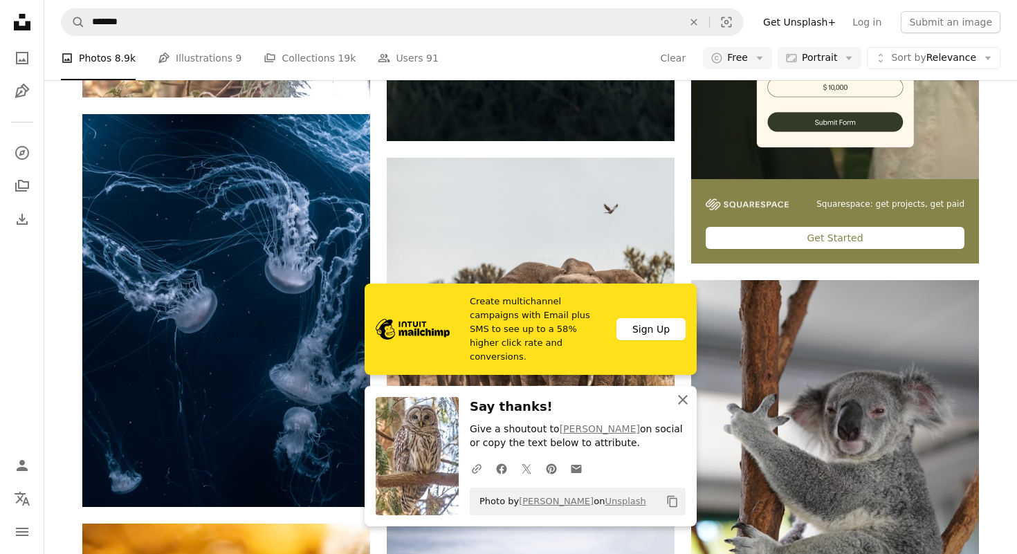
click at [686, 400] on icon "An X shape" at bounding box center [682, 400] width 17 height 17
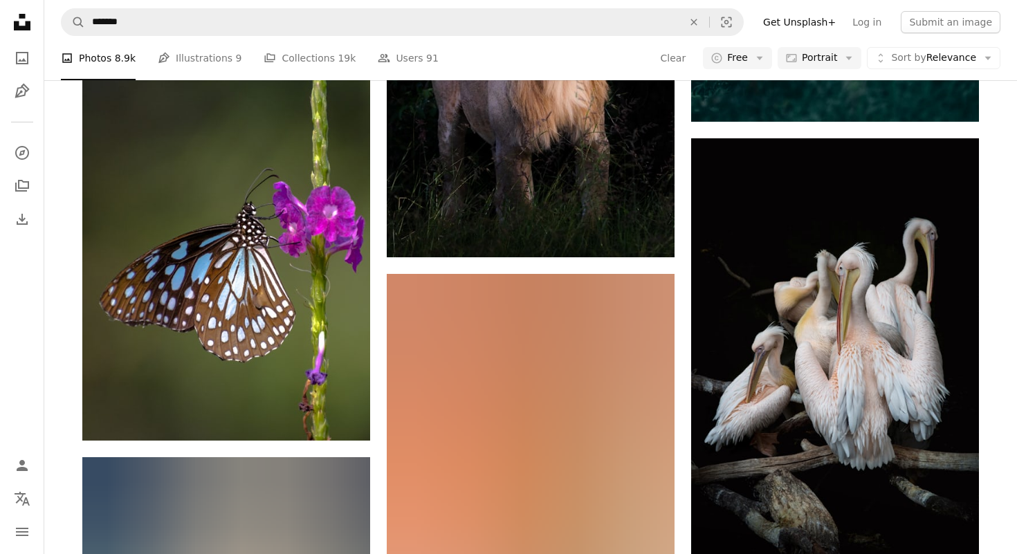
scroll to position [9240, 0]
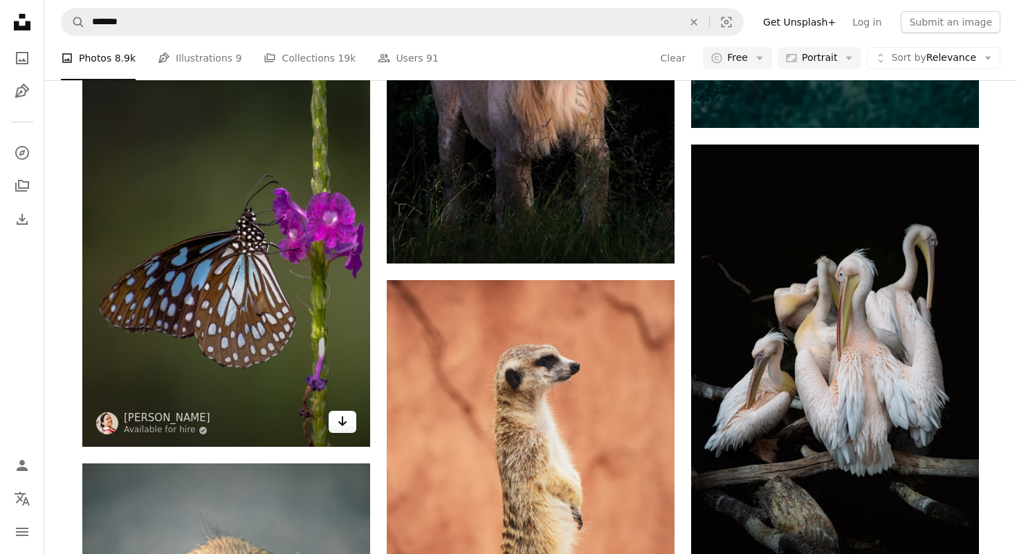
click at [347, 420] on icon "Arrow pointing down" at bounding box center [342, 421] width 11 height 17
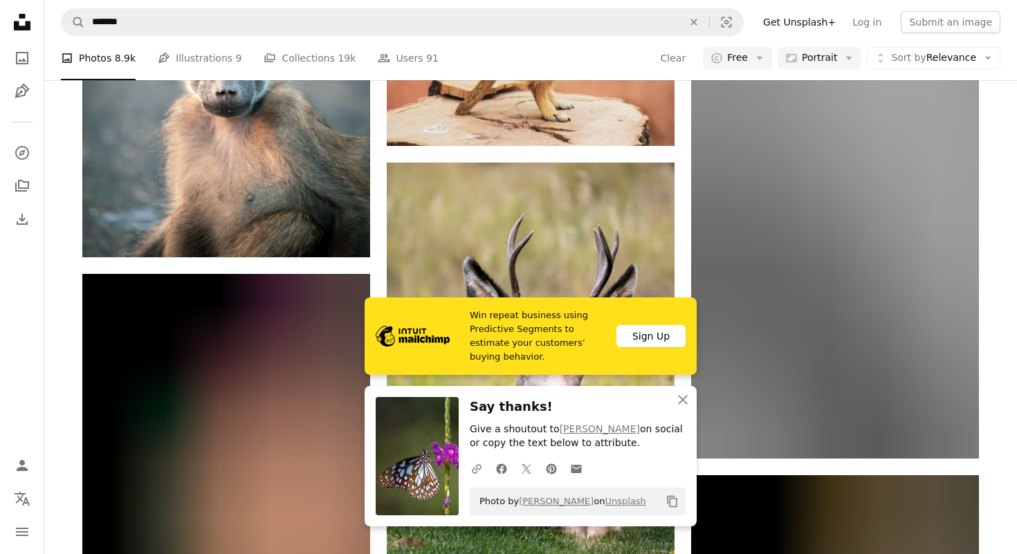
scroll to position [9935, 0]
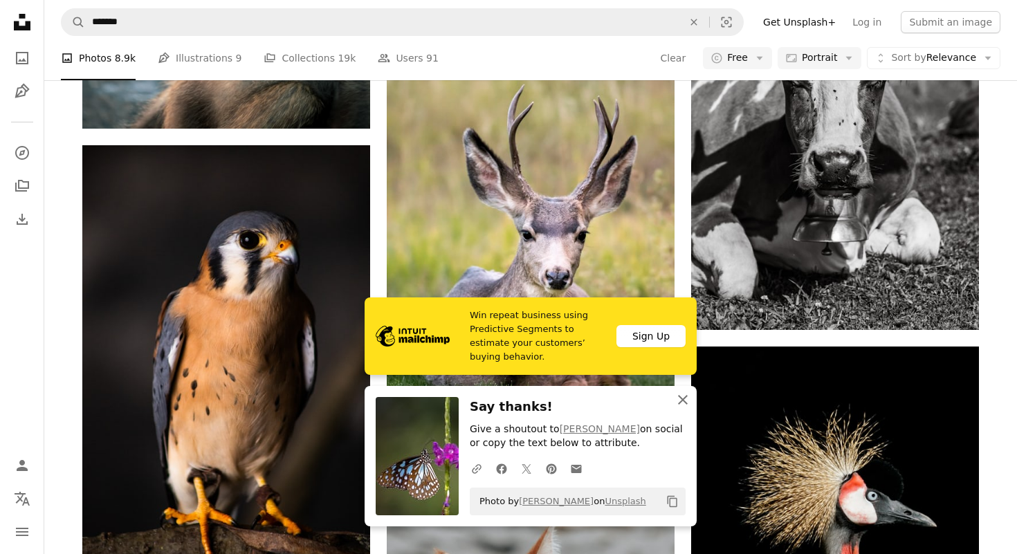
click at [685, 398] on icon "An X shape" at bounding box center [682, 400] width 17 height 17
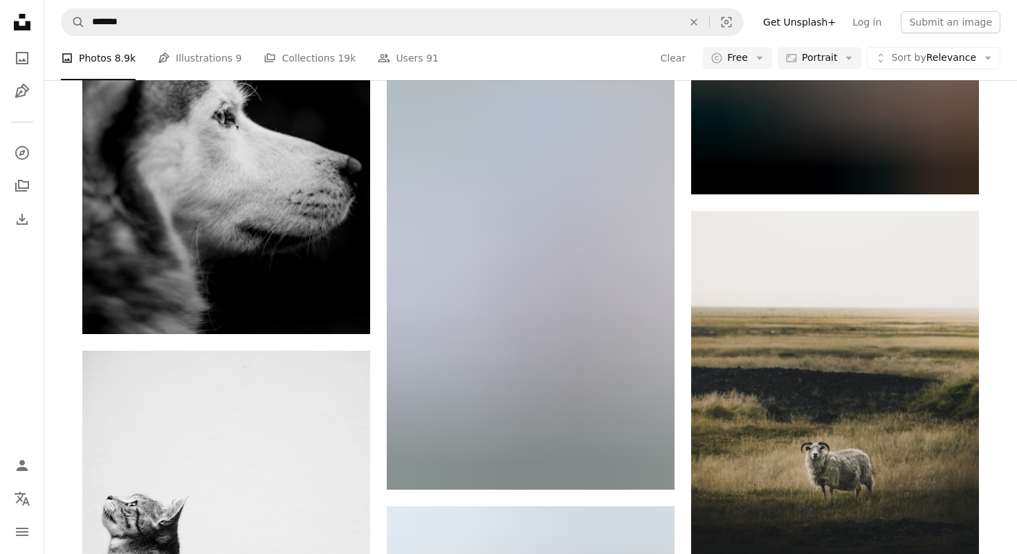
scroll to position [24013, 0]
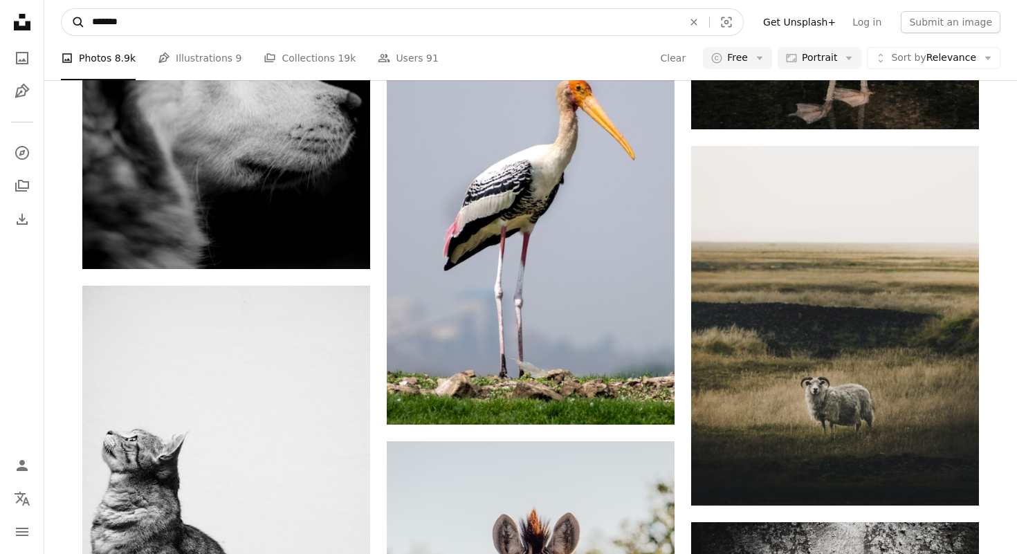
drag, startPoint x: 134, startPoint y: 24, endPoint x: 61, endPoint y: 23, distance: 73.3
click at [62, 24] on form "A magnifying glass ******* An X shape Visual search" at bounding box center [402, 22] width 683 height 28
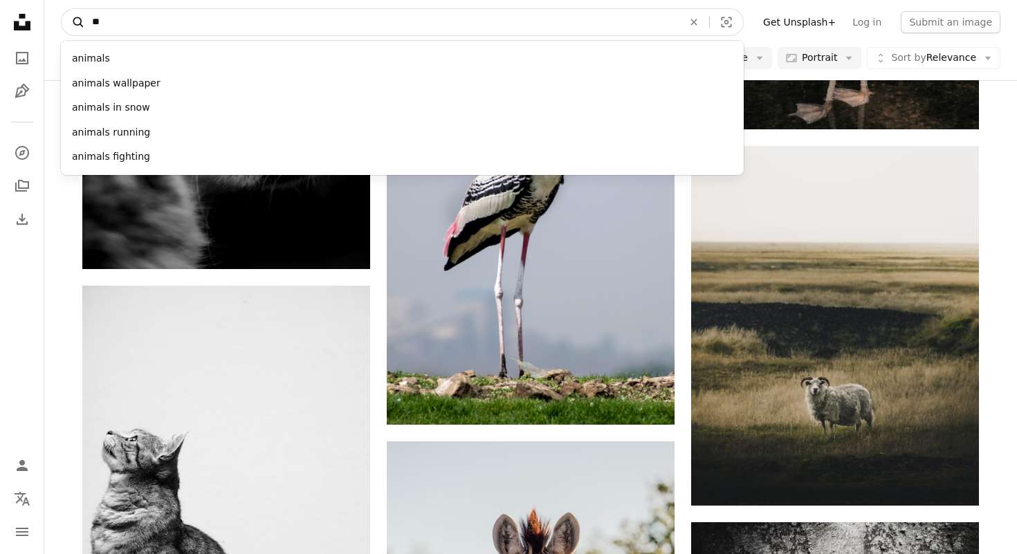
type input "***"
click button "A magnifying glass" at bounding box center [74, 22] width 24 height 26
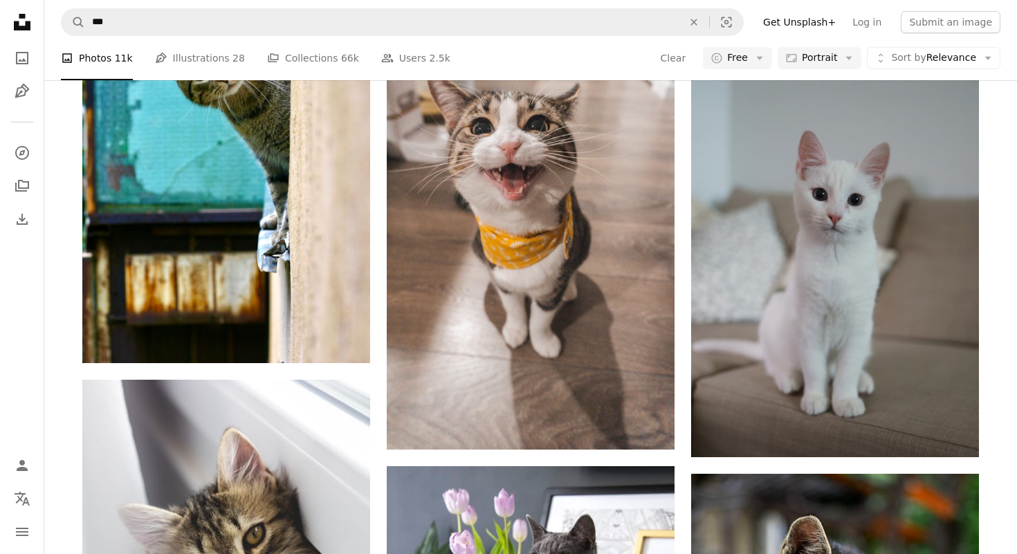
scroll to position [1907, 0]
